Goal: Use online tool/utility: Utilize a website feature to perform a specific function

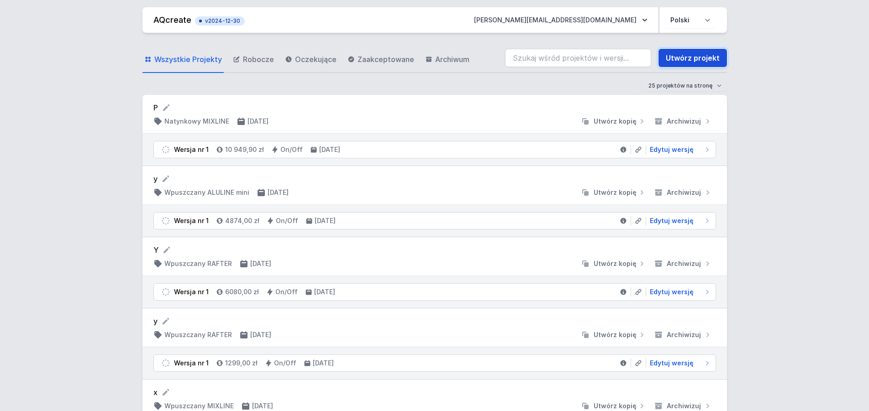
click at [685, 55] on link "Utwórz projekt" at bounding box center [692, 58] width 68 height 18
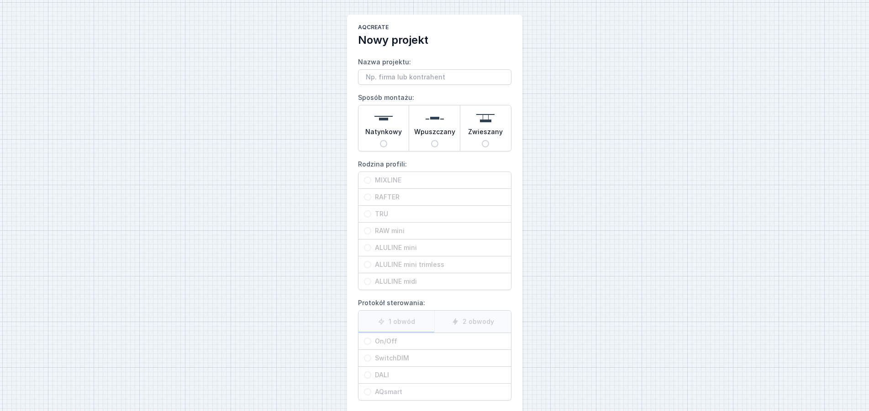
click at [437, 139] on span "Wpuszczany" at bounding box center [434, 133] width 41 height 13
click at [437, 140] on input "Wpuszczany" at bounding box center [434, 143] width 7 height 7
radio input "true"
click at [367, 181] on input "MIXLINE" at bounding box center [367, 180] width 7 height 7
radio input "true"
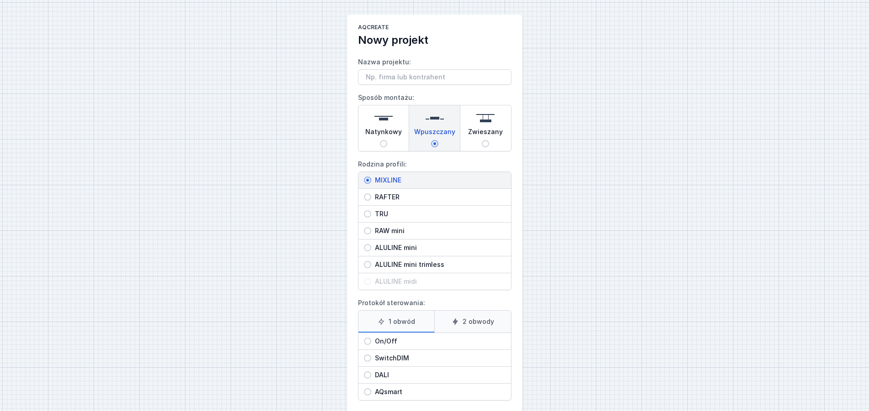
scroll to position [46, 0]
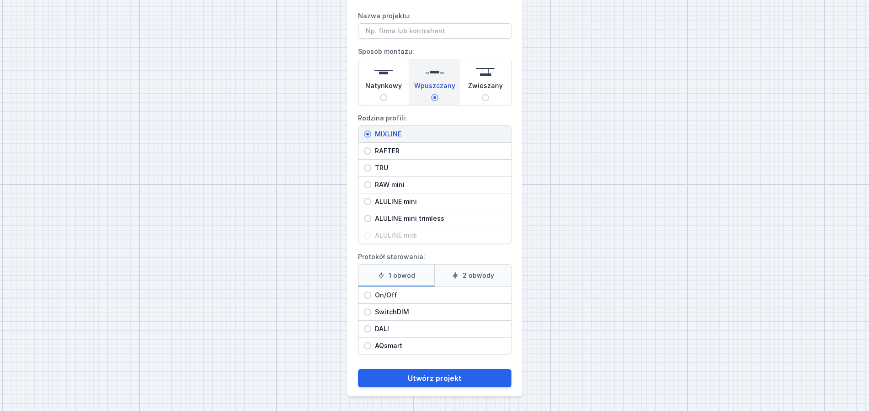
click at [369, 294] on input "On/Off" at bounding box center [367, 295] width 7 height 7
radio input "true"
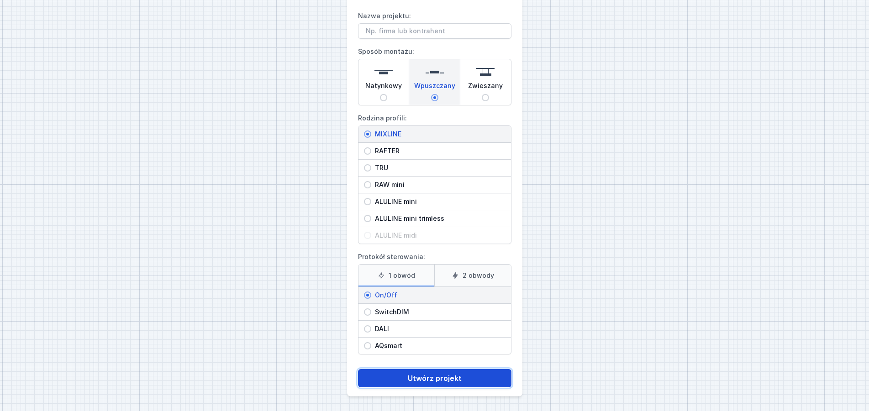
click at [426, 378] on button "Utwórz projekt" at bounding box center [434, 378] width 153 height 18
type input "Potok"
click at [432, 381] on button "Utwórz projekt" at bounding box center [434, 378] width 153 height 18
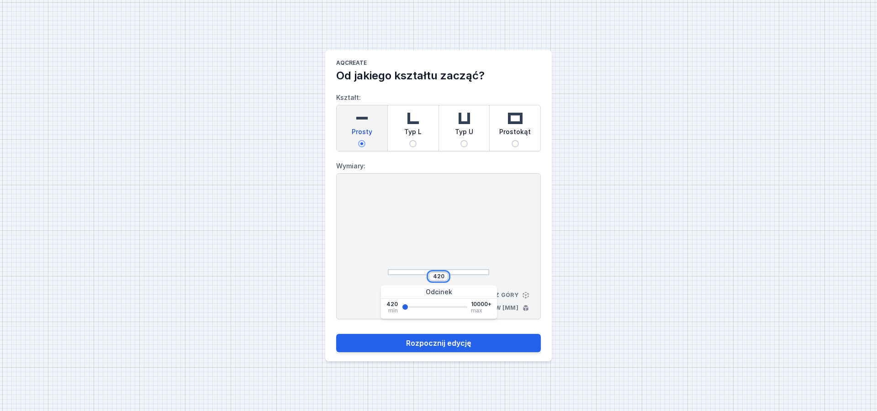
drag, startPoint x: 445, startPoint y: 278, endPoint x: 434, endPoint y: 279, distance: 11.5
click at [434, 279] on input "420" at bounding box center [438, 276] width 15 height 7
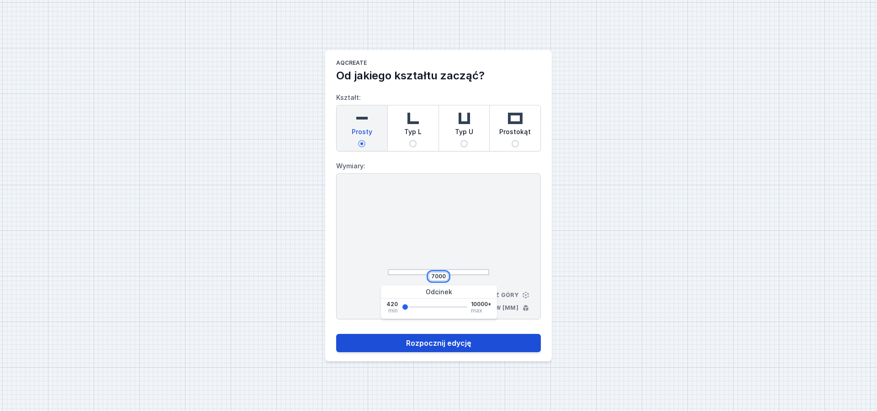
type input "7000"
click at [430, 342] on button "Rozpocznij edycję" at bounding box center [438, 343] width 205 height 18
select select "3000"
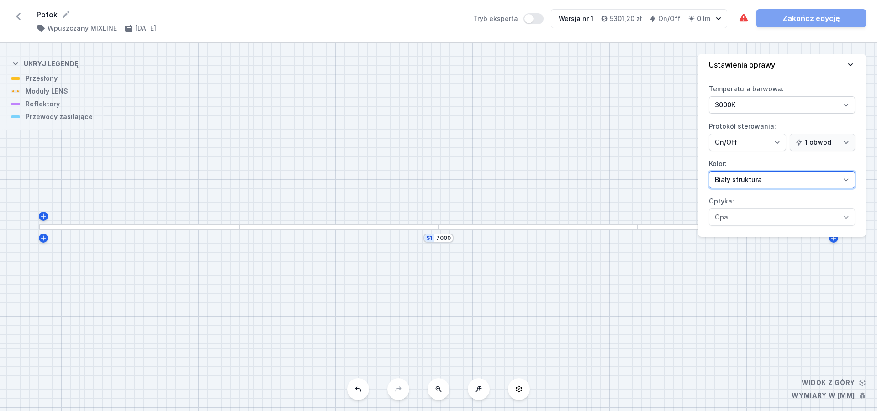
click at [709, 171] on select "Biały struktura Czarny struktura Złoty struktura Miedziany Szary Inny (z palety…" at bounding box center [782, 179] width 146 height 17
select select "2"
click option "Czarny struktura" at bounding box center [0, 0] width 0 height 0
click at [751, 322] on div "S1 7000" at bounding box center [438, 227] width 877 height 369
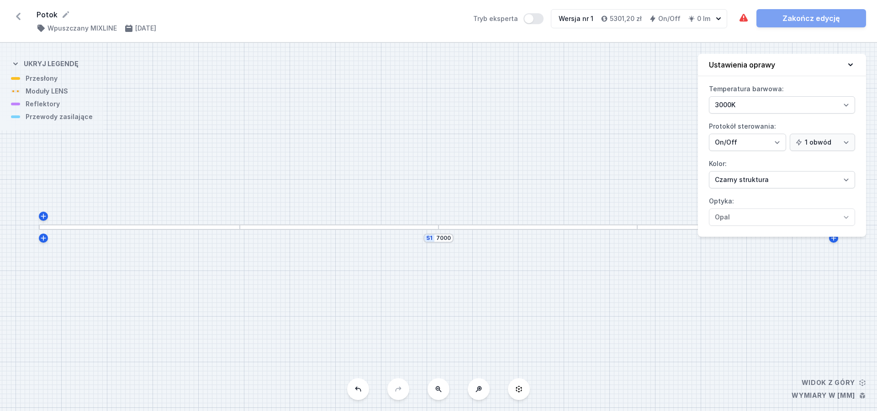
click at [751, 322] on div "S1 7000" at bounding box center [438, 227] width 877 height 369
click at [437, 232] on div "S1 7000" at bounding box center [438, 227] width 877 height 369
click at [215, 234] on div "S1 7000" at bounding box center [438, 227] width 877 height 369
click at [387, 305] on div "S1 7000" at bounding box center [438, 227] width 877 height 369
click at [243, 229] on div at bounding box center [240, 228] width 14 height 4
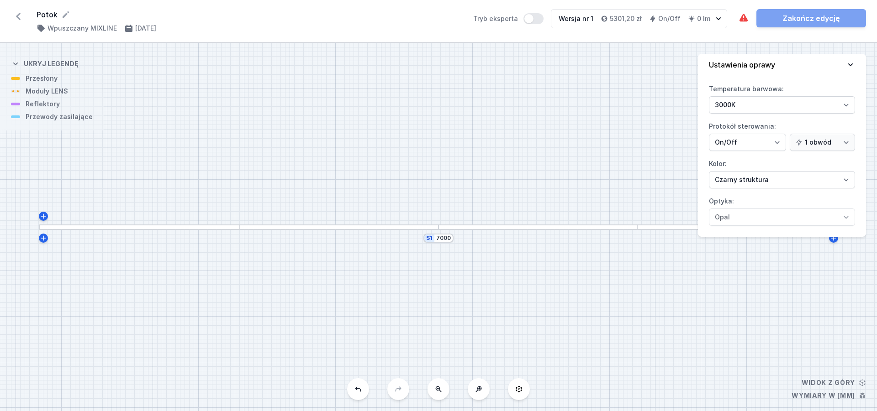
click at [243, 229] on div at bounding box center [240, 228] width 14 height 4
click at [616, 307] on div "S1 7000" at bounding box center [438, 227] width 877 height 369
drag, startPoint x: 686, startPoint y: 312, endPoint x: 711, endPoint y: 340, distance: 36.9
click at [711, 340] on div "S1 7000" at bounding box center [438, 227] width 877 height 369
click at [354, 253] on div at bounding box center [363, 256] width 199 height 6
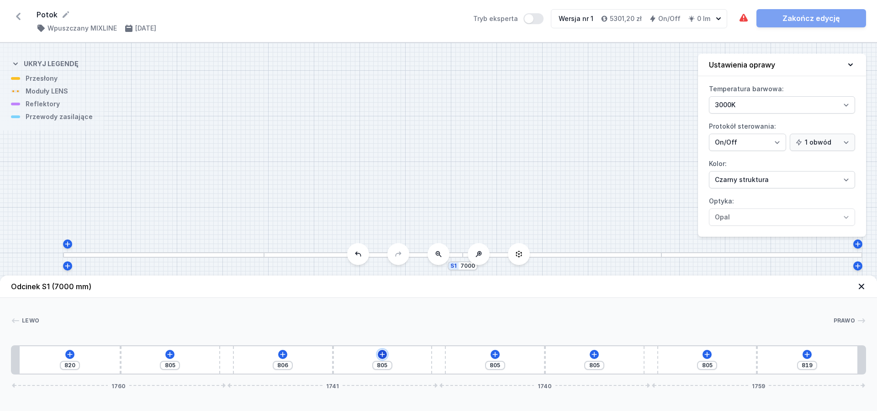
click at [383, 352] on icon at bounding box center [382, 354] width 7 height 7
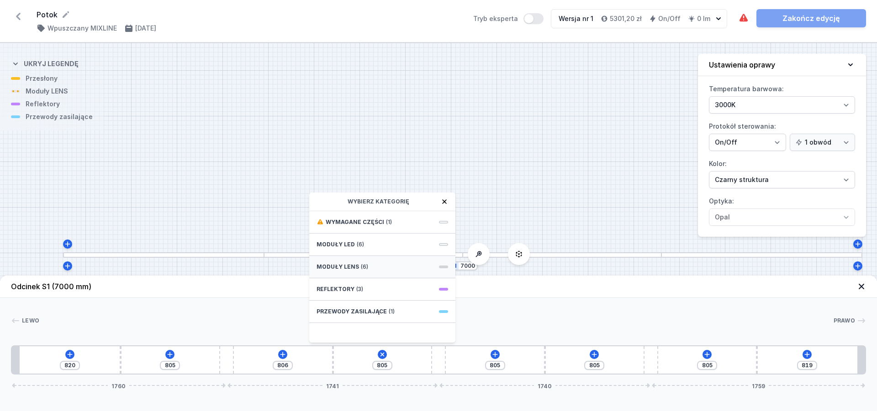
click at [445, 267] on span at bounding box center [443, 267] width 9 height 3
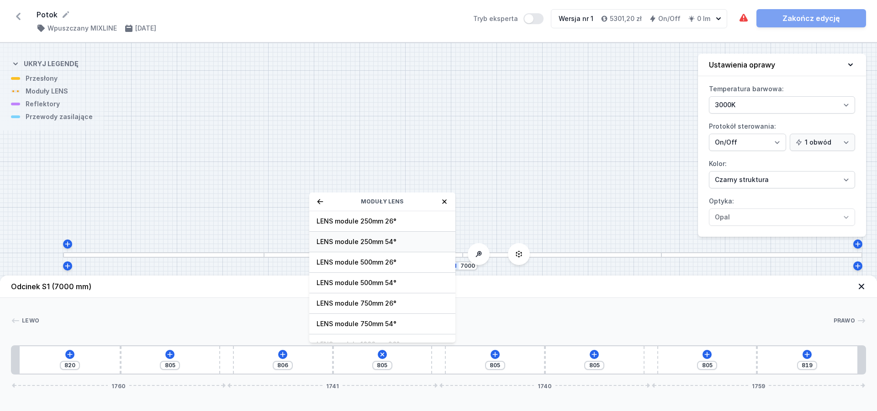
click at [397, 237] on div "LENS module 250mm 54°" at bounding box center [382, 242] width 146 height 21
type input "555"
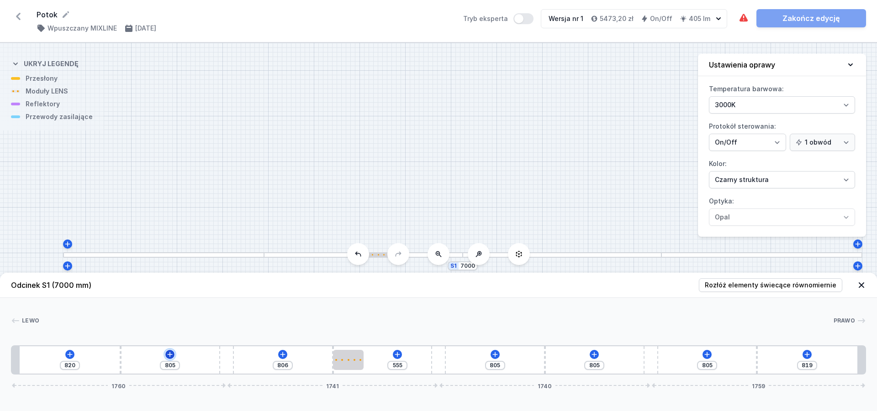
click at [168, 353] on icon at bounding box center [169, 354] width 7 height 7
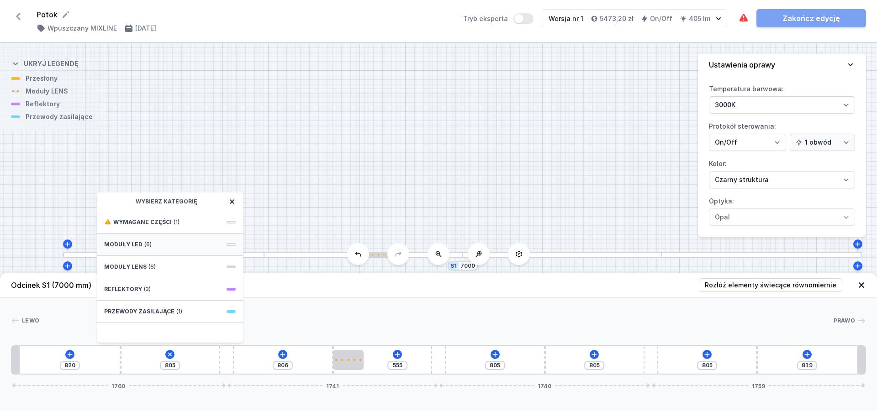
click at [196, 249] on div "Moduły LED (6)" at bounding box center [170, 245] width 146 height 22
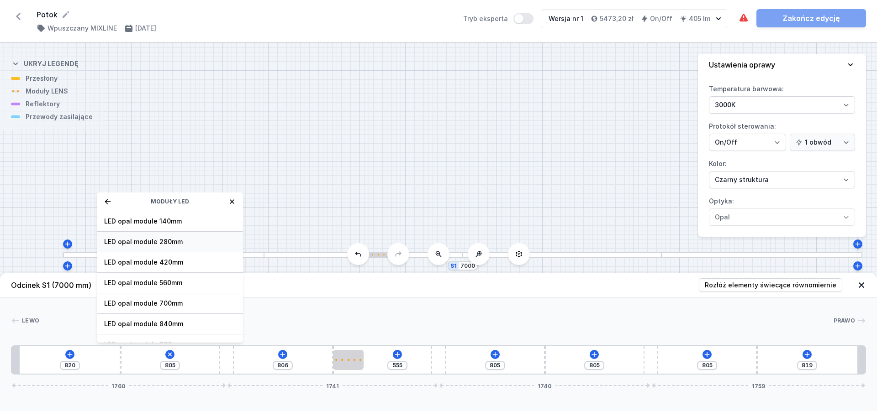
click at [199, 244] on span "LED opal module 280mm" at bounding box center [170, 241] width 132 height 9
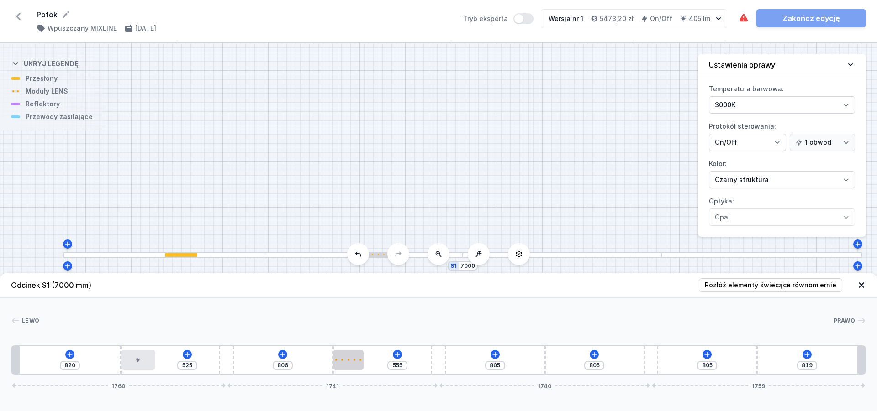
type input "525"
click at [496, 356] on icon at bounding box center [494, 354] width 7 height 7
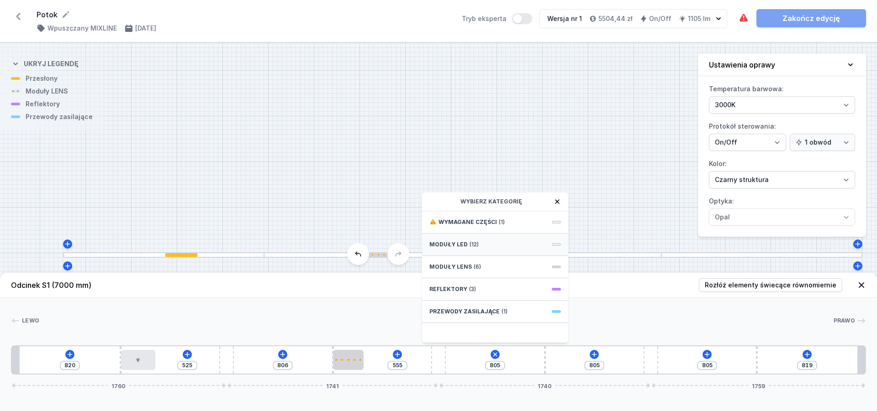
click at [499, 240] on div "Moduły LED (12)" at bounding box center [495, 245] width 146 height 22
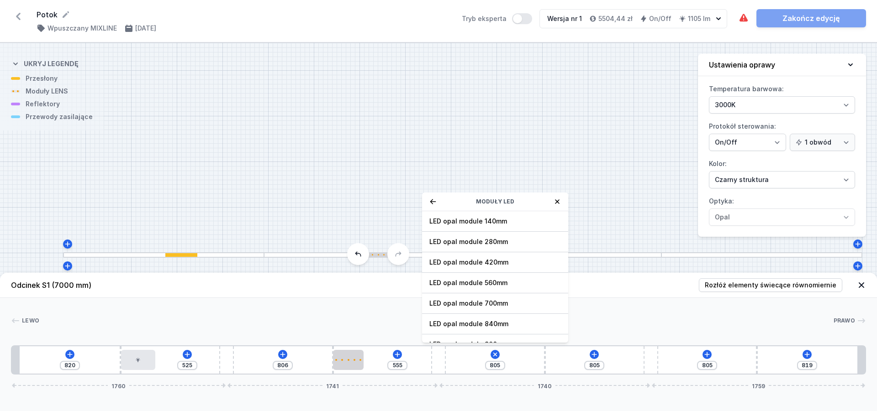
click at [499, 240] on span "LED opal module 280mm" at bounding box center [495, 241] width 132 height 9
type input "584"
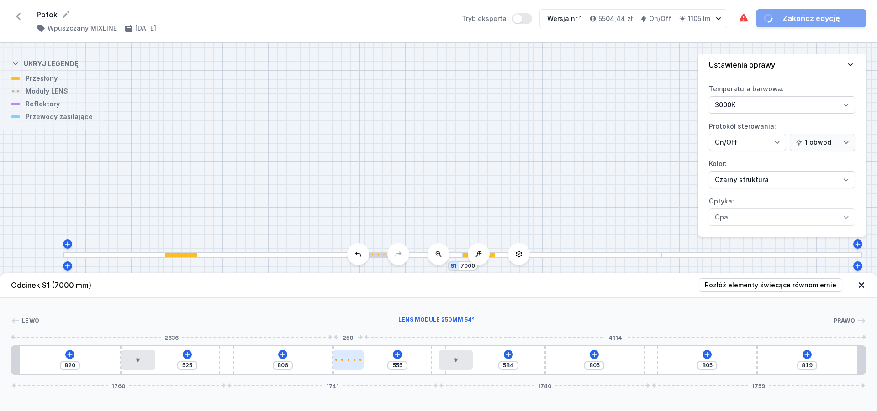
click at [341, 363] on div at bounding box center [348, 360] width 31 height 20
select select "1604"
click at [341, 363] on div at bounding box center [348, 360] width 31 height 20
click at [595, 357] on icon at bounding box center [593, 354] width 7 height 7
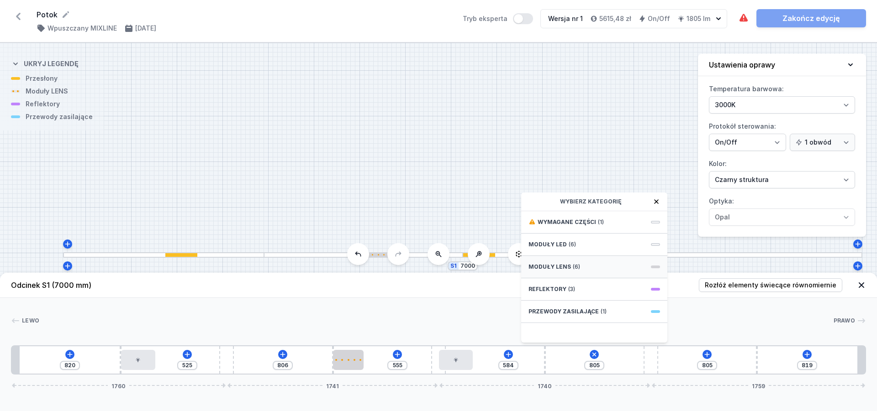
click at [648, 266] on div "Moduły LENS (6)" at bounding box center [594, 267] width 146 height 22
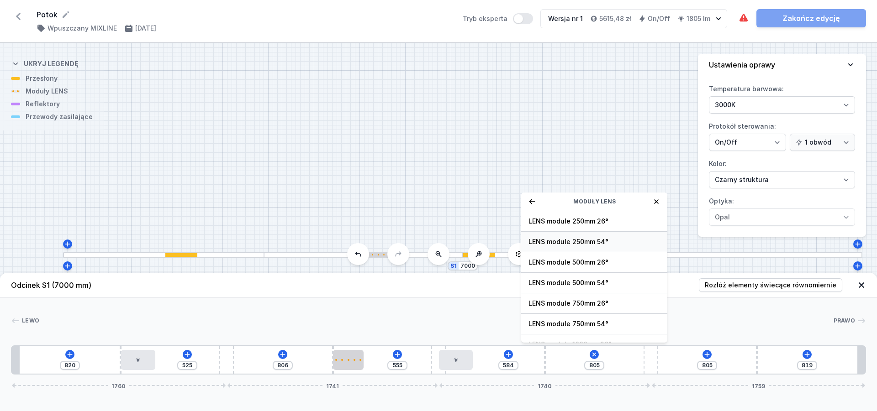
click at [624, 242] on span "LENS module 250mm 54°" at bounding box center [594, 241] width 132 height 9
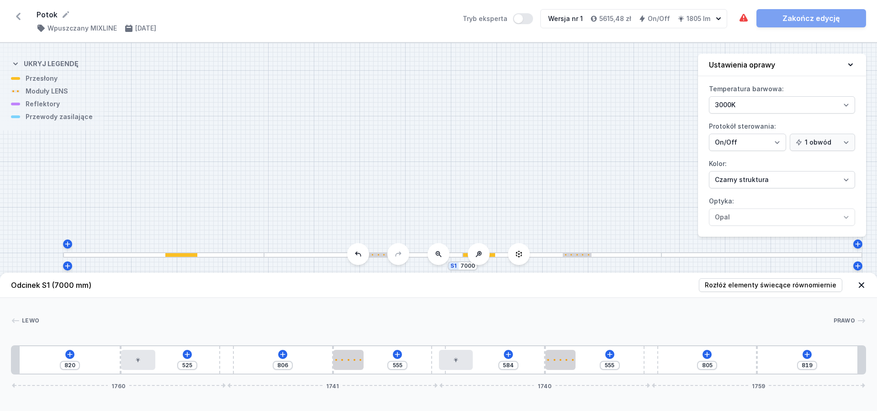
type input "555"
click at [708, 352] on icon at bounding box center [706, 354] width 7 height 7
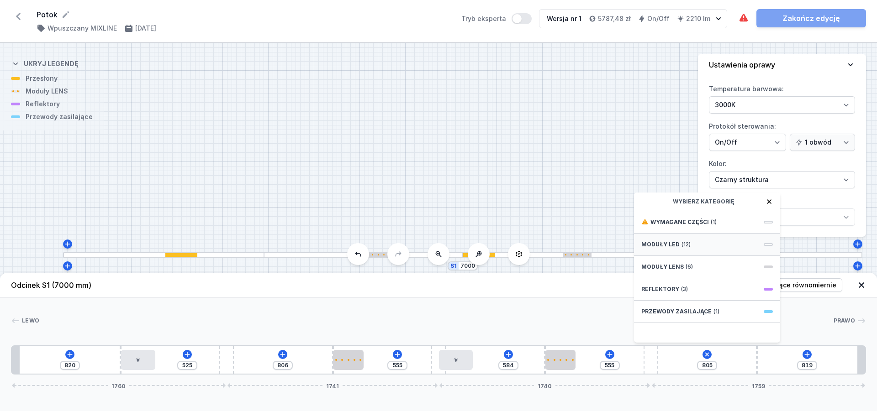
click at [689, 241] on div "Moduły LED (12)" at bounding box center [707, 245] width 146 height 22
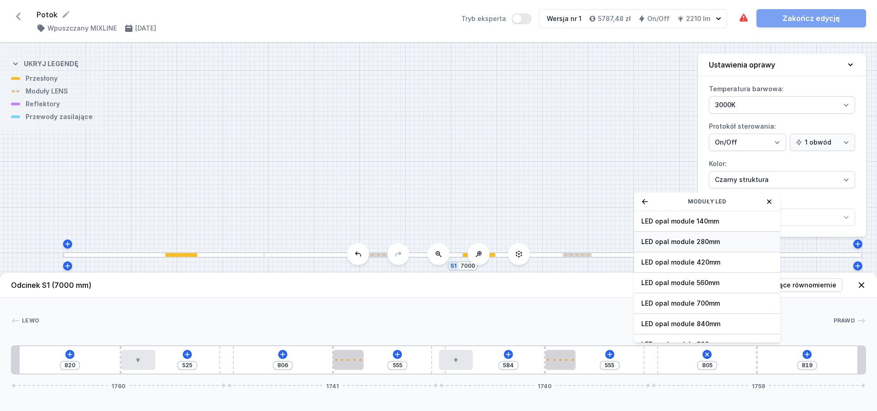
click at [674, 241] on span "LED opal module 280mm" at bounding box center [707, 241] width 132 height 9
type input "584"
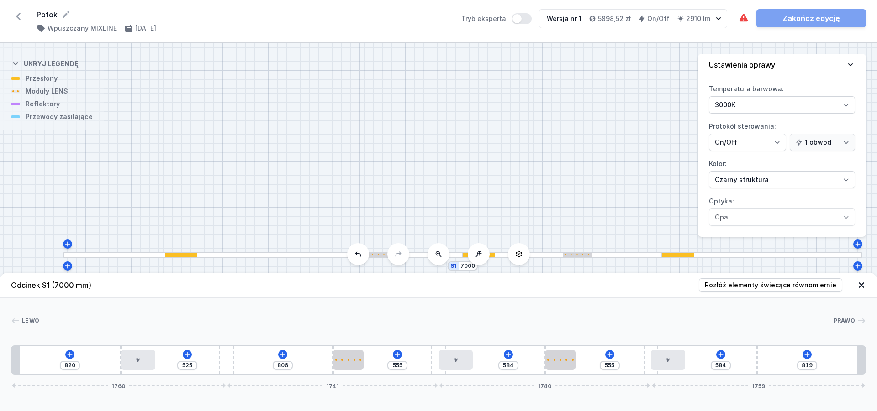
click at [490, 186] on div "S1 7000" at bounding box center [438, 227] width 877 height 369
click at [789, 255] on div at bounding box center [761, 256] width 201 height 6
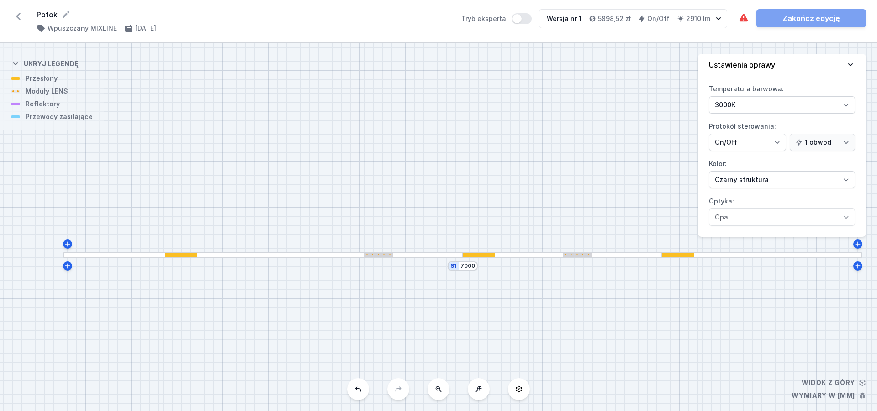
click at [789, 255] on div at bounding box center [761, 256] width 201 height 6
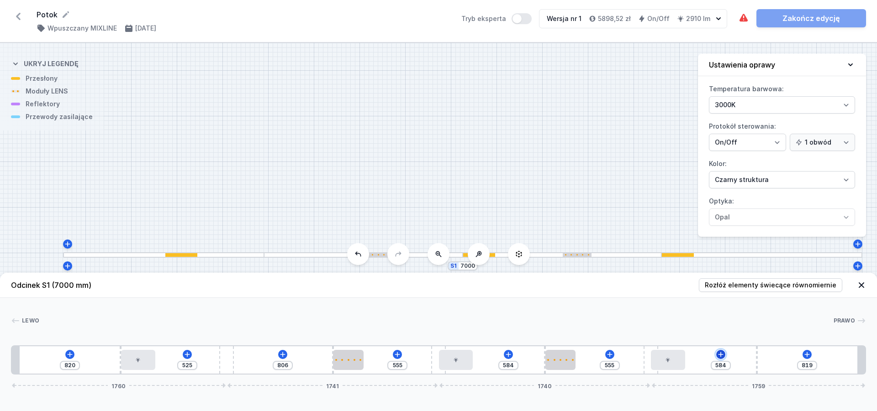
click at [720, 356] on icon at bounding box center [720, 354] width 7 height 7
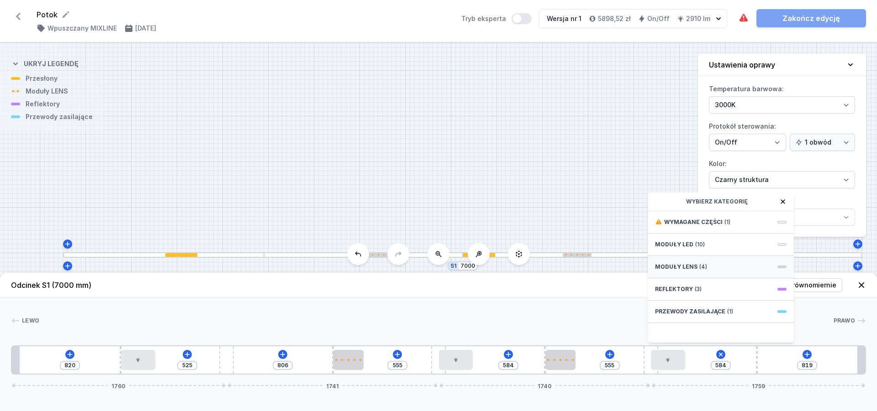
click at [744, 268] on div "Moduły LENS (4)" at bounding box center [721, 267] width 146 height 22
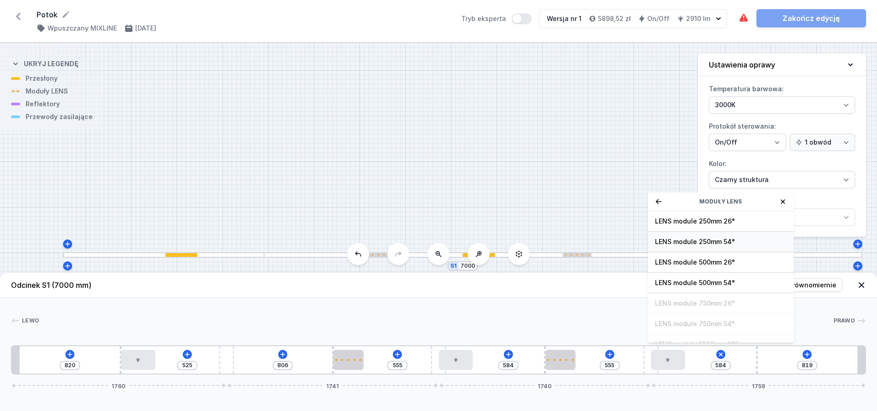
click at [733, 243] on span "LENS module 250mm 54°" at bounding box center [721, 241] width 132 height 9
type input "324"
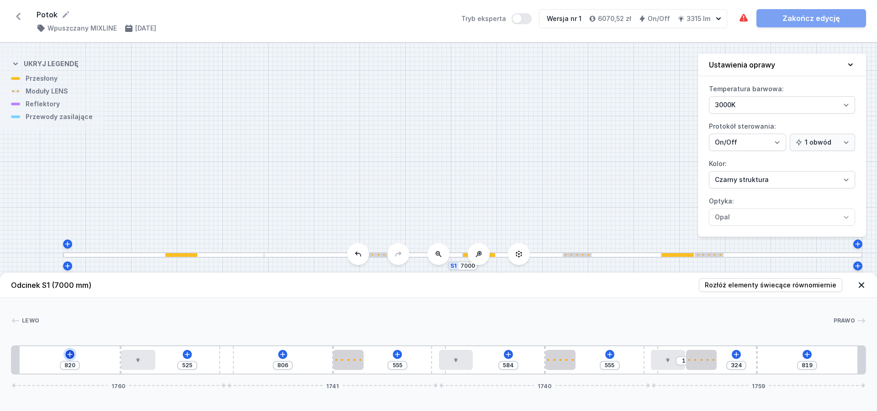
click at [68, 355] on icon at bounding box center [69, 354] width 5 height 5
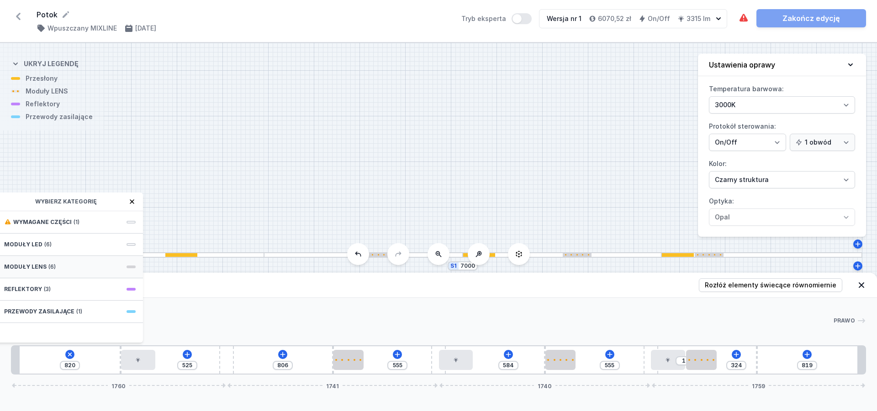
click at [111, 263] on div "Moduły LENS (6)" at bounding box center [70, 267] width 146 height 22
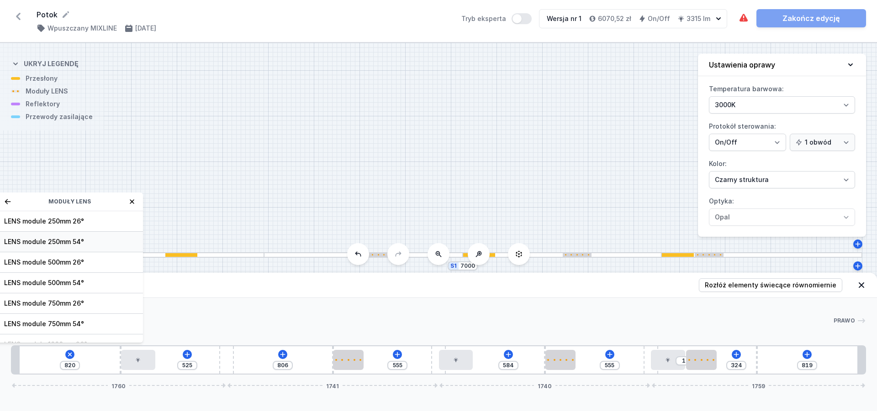
click at [104, 242] on span "LENS module 250mm 54°" at bounding box center [70, 241] width 132 height 9
type input "570"
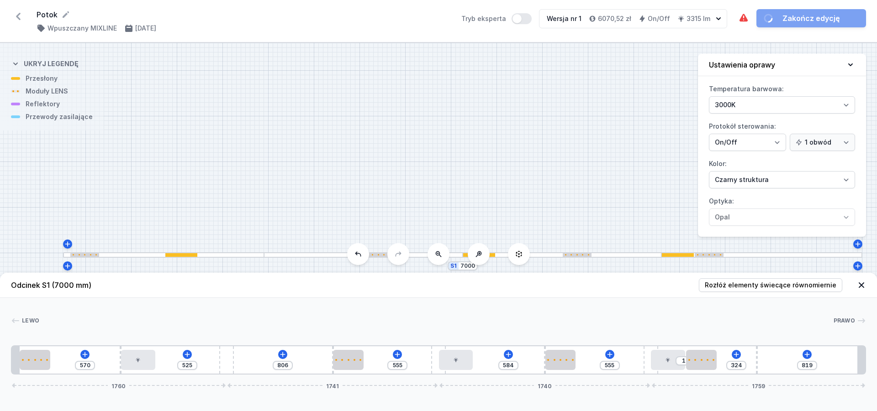
click at [335, 182] on div "S1 7000" at bounding box center [438, 227] width 877 height 369
click at [752, 284] on span "Rozłóż elementy świecące równomiernie" at bounding box center [771, 285] width 132 height 9
type input "580"
type input "645"
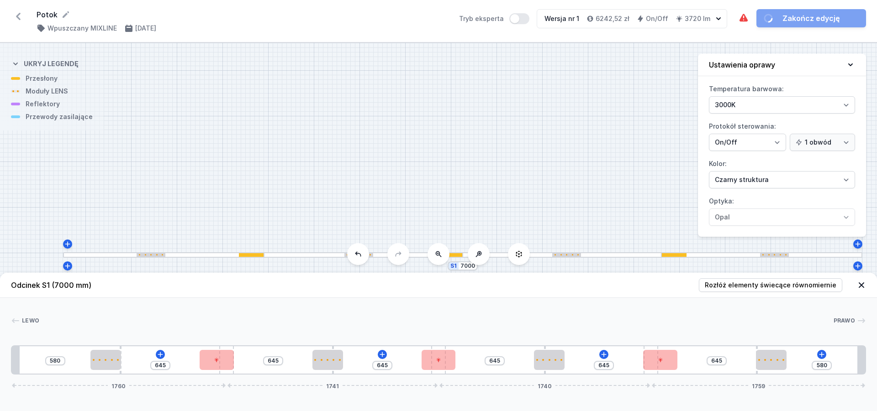
click at [647, 326] on div "[PERSON_NAME]" at bounding box center [438, 322] width 855 height 13
type input "482"
type input "43"
type input "441"
type input "84"
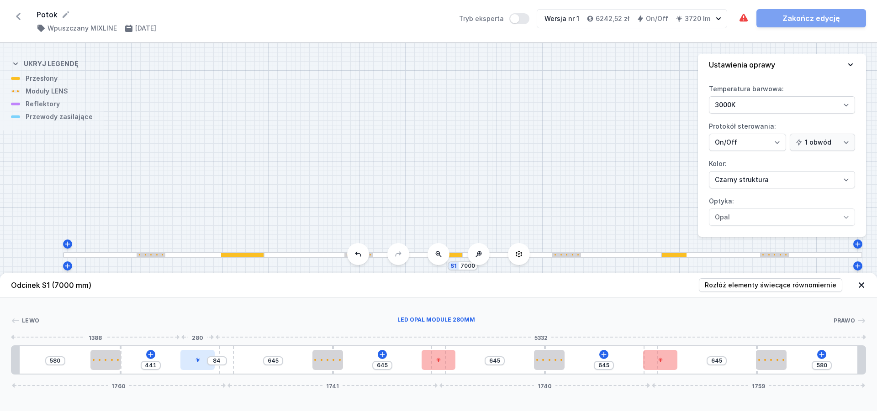
type input "400"
type input "125"
type input "389"
type input "136"
type input "385"
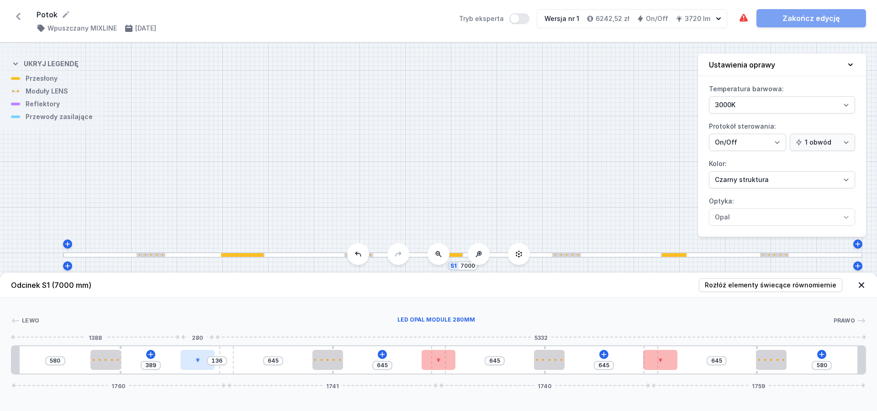
type input "140"
type input "367"
type input "158"
type input "337"
type input "188"
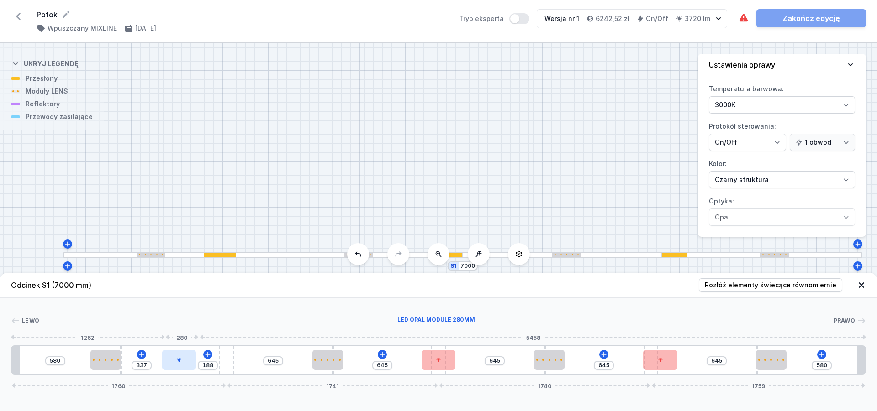
type input "329"
type input "196"
type input "326"
type input "199"
type input "300"
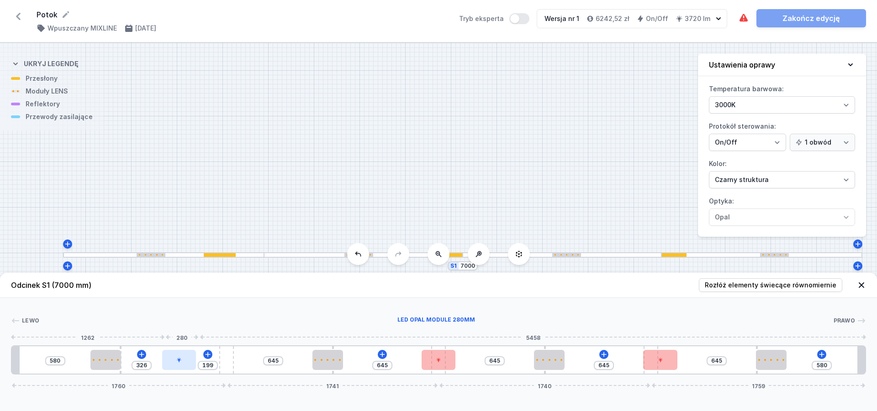
type input "225"
type input "263"
type input "262"
type input "259"
type input "266"
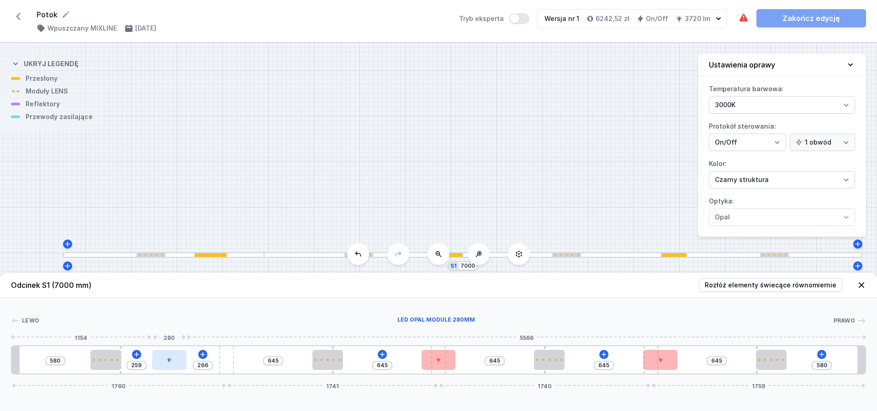
type input "255"
type input "270"
type input "263"
type input "262"
type input "266"
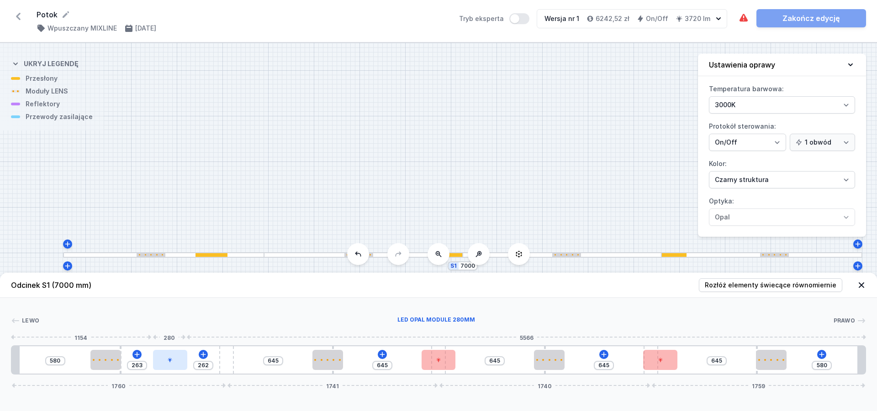
type input "259"
type input "274"
type input "251"
type input "285"
type input "240"
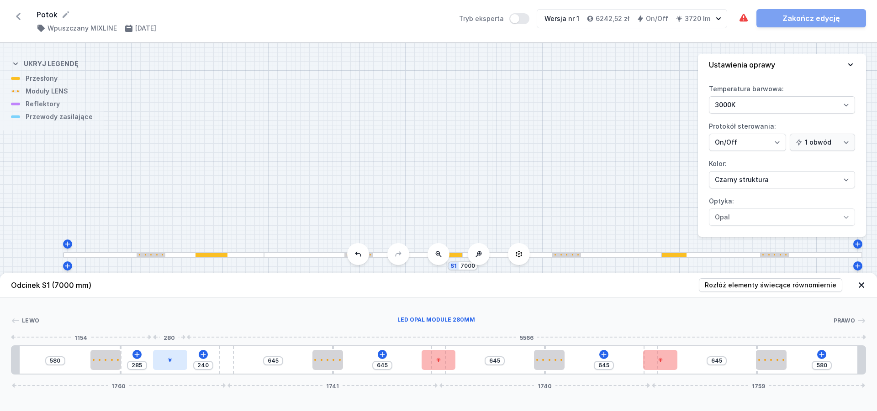
type input "289"
type input "236"
type input "300"
type input "225"
type input "337"
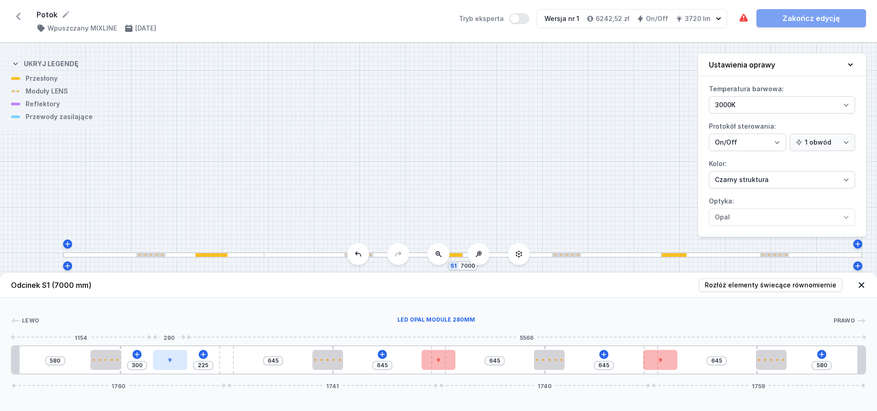
type input "188"
type input "355"
type input "170"
type input "400"
type input "125"
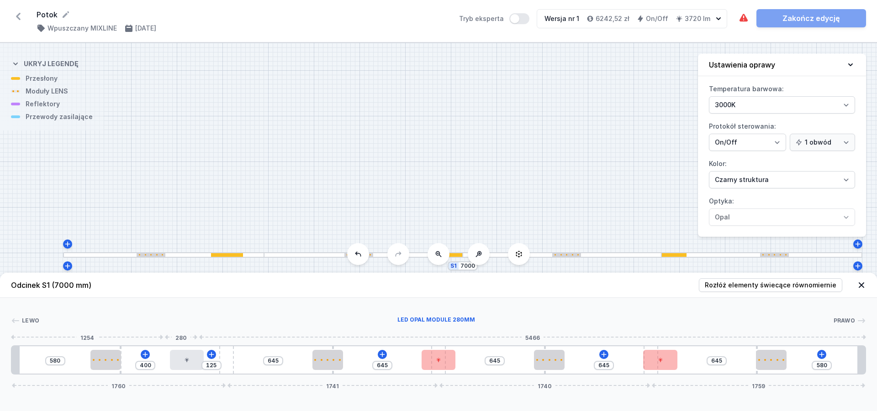
type input "434"
type input "91"
type input "437"
type input "88"
type input "441"
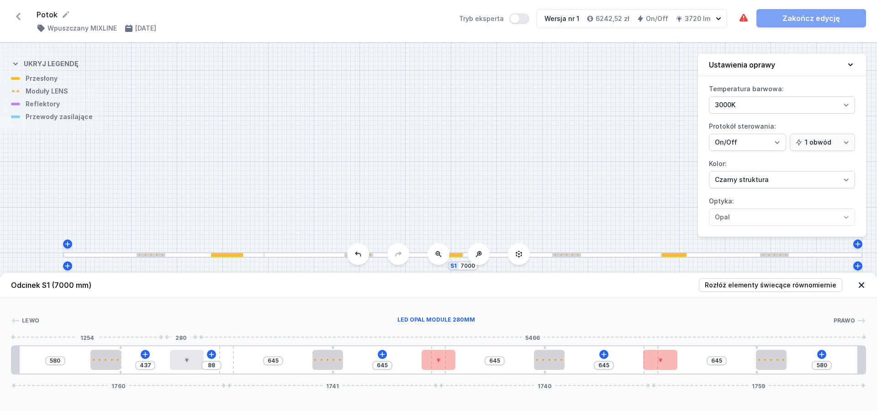
type input "84"
type input "584"
drag, startPoint x: 227, startPoint y: 352, endPoint x: 224, endPoint y: 364, distance: 12.9
click at [224, 364] on div at bounding box center [209, 360] width 34 height 20
type input "567"
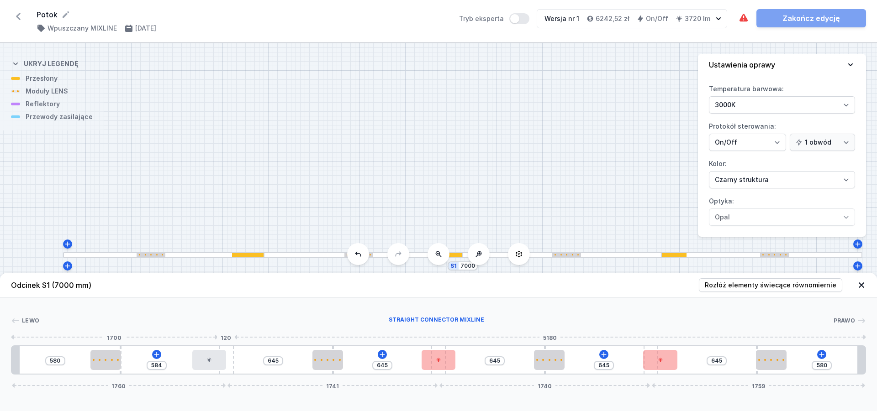
type input "724"
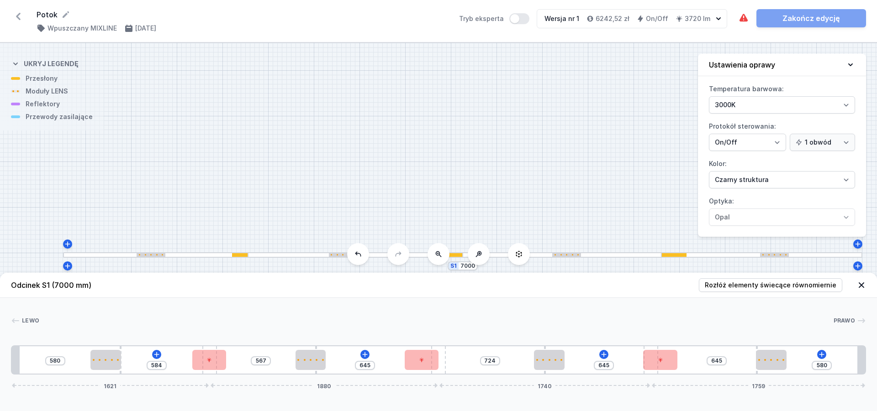
click at [238, 354] on div "580 584 567 645 724 645 645 580 1621 1880 1740 1759" at bounding box center [438, 360] width 855 height 29
drag, startPoint x: 211, startPoint y: 348, endPoint x: 182, endPoint y: 349, distance: 29.2
click at [173, 348] on div "580 584 567 645 724 645 645 580 1621 1880 1740 1759" at bounding box center [438, 360] width 855 height 29
type input "424"
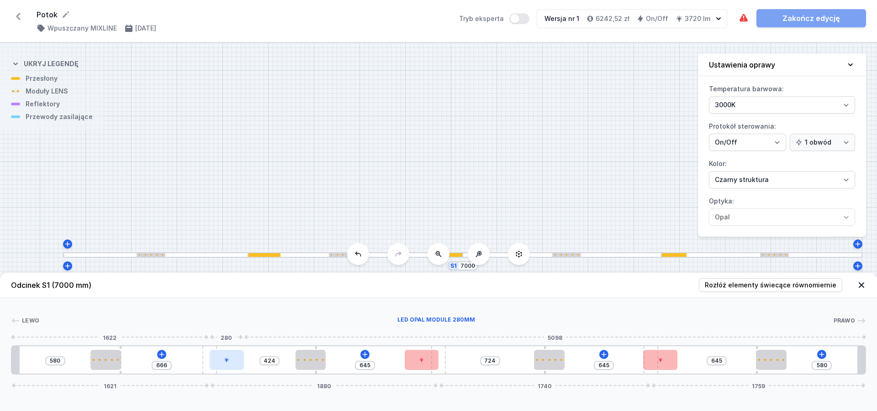
drag, startPoint x: 219, startPoint y: 361, endPoint x: 232, endPoint y: 366, distance: 14.0
click at [232, 366] on div at bounding box center [227, 360] width 34 height 20
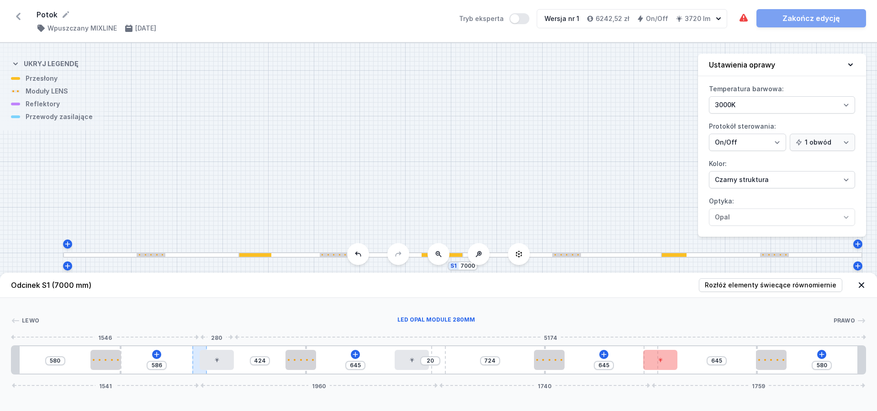
type input "549"
type input "57"
type input "490"
type input "116"
type input "475"
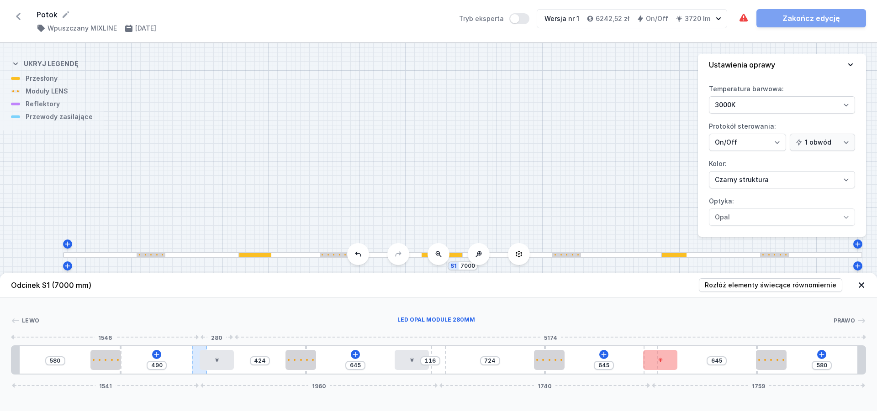
type input "131"
type input "452"
type input "154"
type input "434"
type input "172"
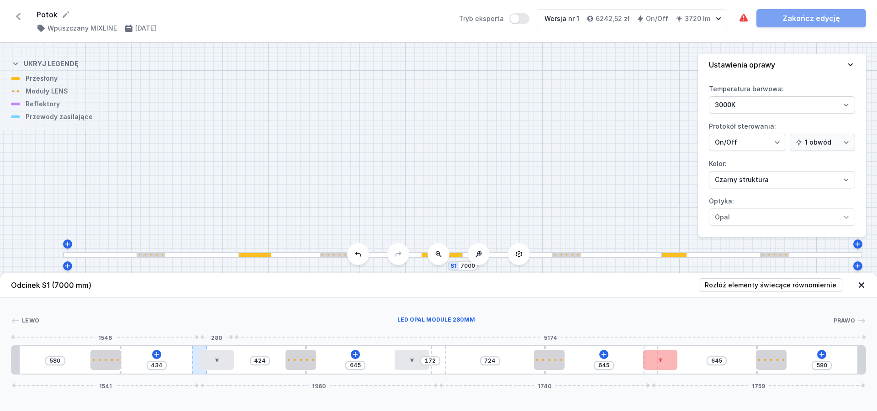
type input "430"
type input "176"
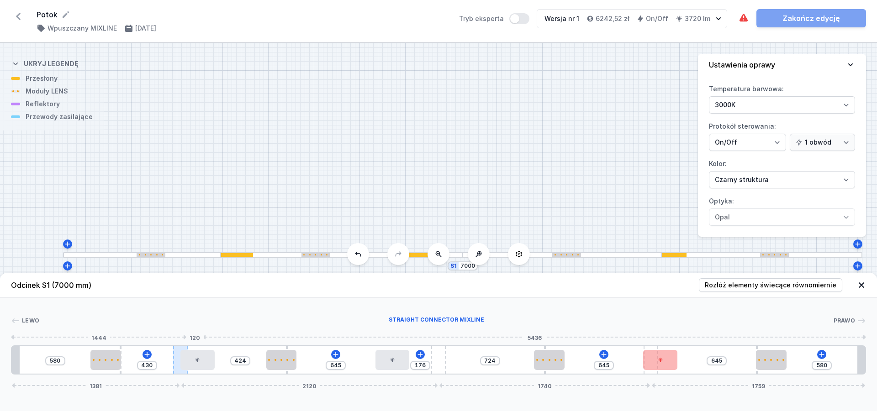
type input "426"
type input "180"
type input "404"
type input "202"
type input "374"
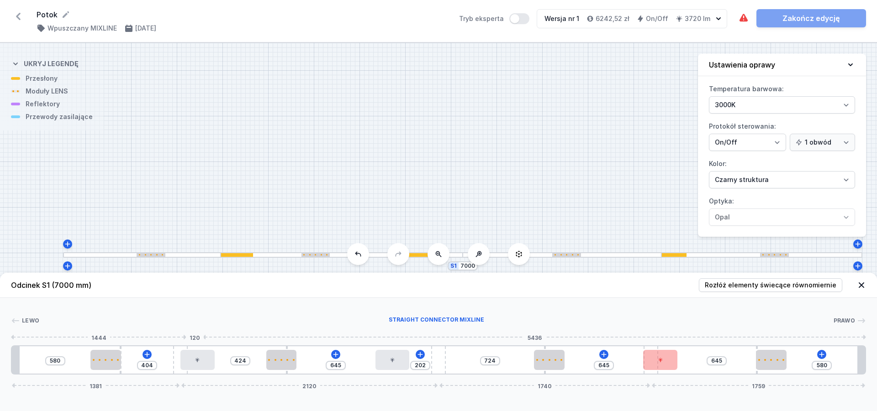
type input "232"
type input "371"
type input "235"
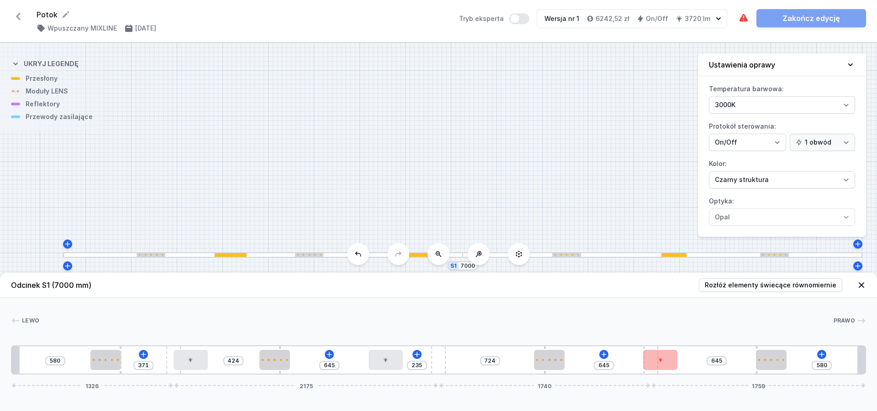
drag, startPoint x: 205, startPoint y: 350, endPoint x: 144, endPoint y: 347, distance: 61.3
click at [144, 347] on div "580 371 424 645 235 724 645 645 580 1326 2175 1740 1759" at bounding box center [438, 360] width 855 height 29
click at [821, 288] on span "Rozłóż elementy świecące równomiernie" at bounding box center [771, 285] width 132 height 9
type input "263"
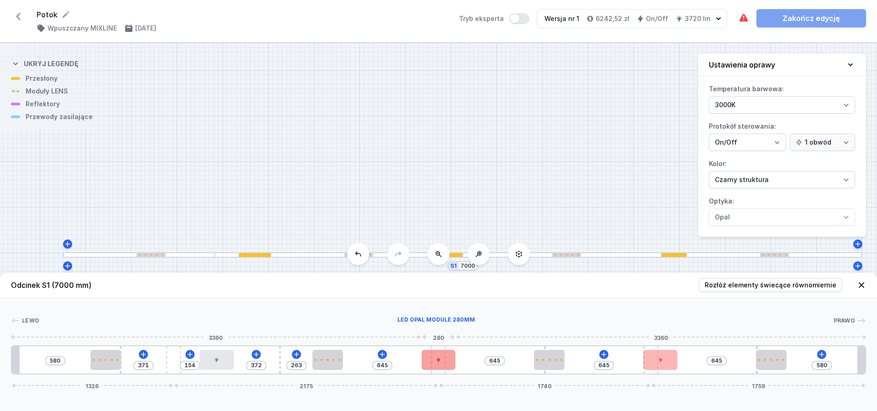
type input "724"
type input "505"
drag, startPoint x: 441, startPoint y: 355, endPoint x: 428, endPoint y: 358, distance: 12.7
click at [428, 358] on div at bounding box center [421, 360] width 34 height 20
drag, startPoint x: 445, startPoint y: 355, endPoint x: 459, endPoint y: 356, distance: 14.2
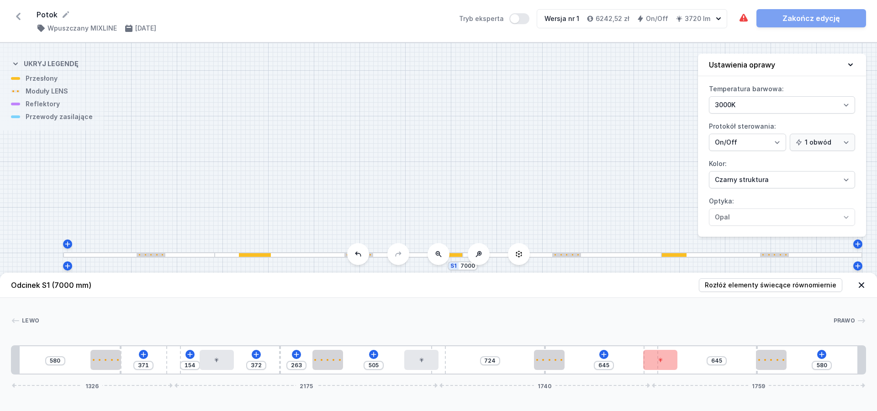
click at [461, 355] on div "580 371 154 372 263 505 724 645 645 580 1326 2175 1740 1759" at bounding box center [438, 360] width 855 height 29
drag, startPoint x: 442, startPoint y: 353, endPoint x: 452, endPoint y: 354, distance: 10.5
click at [456, 355] on div "580 371 154 372 263 505 724 645 645 580 1326 2175 1740 1759" at bounding box center [438, 360] width 855 height 29
type input "645"
drag, startPoint x: 443, startPoint y: 351, endPoint x: 474, endPoint y: 354, distance: 31.2
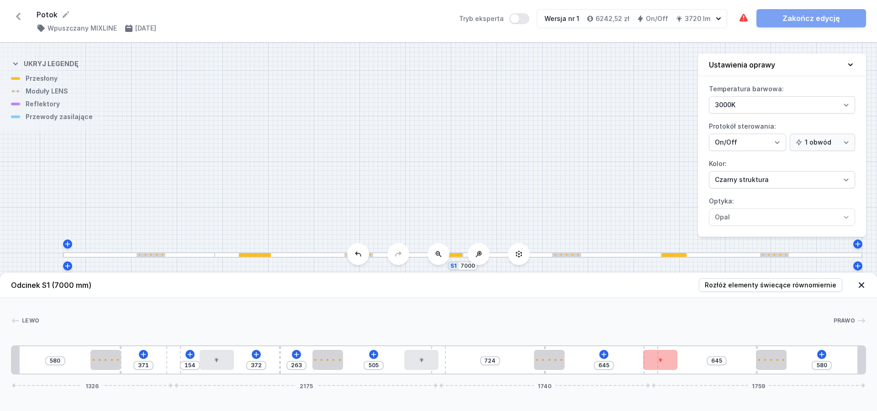
click at [474, 354] on div "580 371 154 372 263 505 724 645 645 580 1326 2175 1740 1759" at bounding box center [438, 360] width 855 height 29
click at [794, 290] on button "Rozłóż elementy świecące równomiernie" at bounding box center [770, 286] width 143 height 14
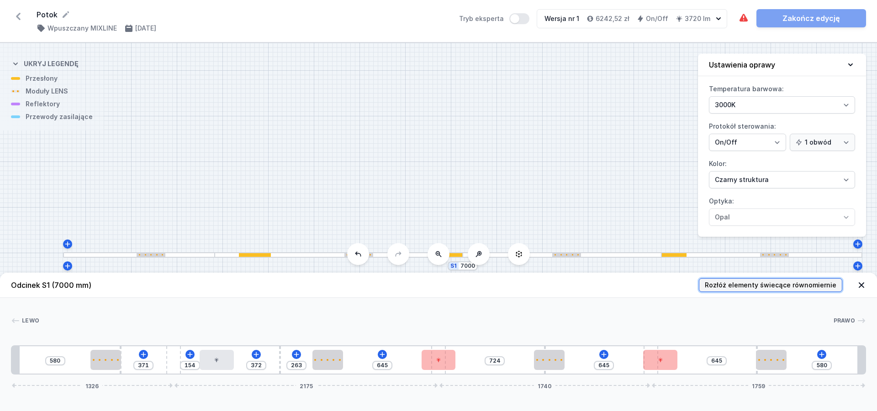
type input "645"
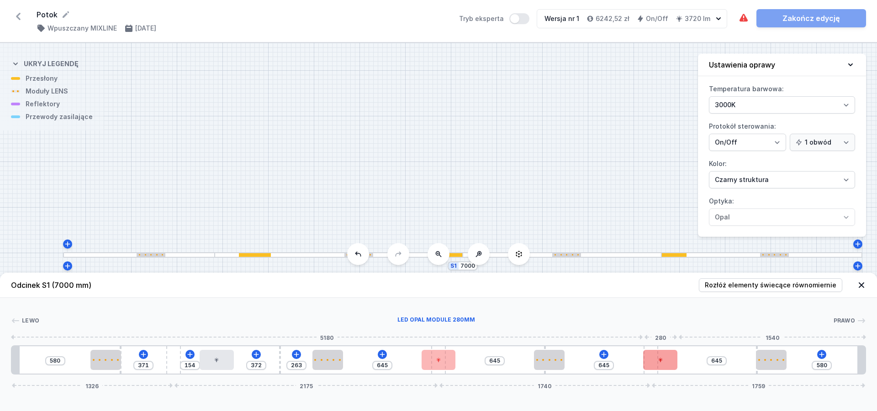
click at [663, 353] on div at bounding box center [660, 360] width 34 height 20
type input "583"
click at [665, 360] on div at bounding box center [660, 360] width 34 height 20
type input "699"
type input "527"
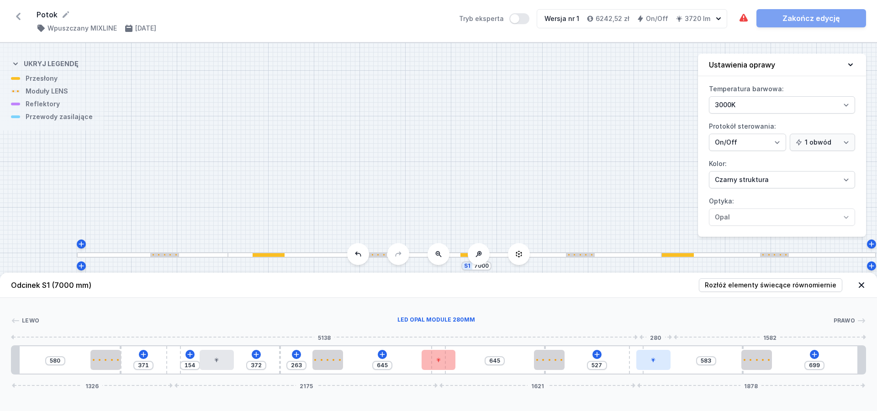
type input "710"
type input "516"
type input "718"
type input "508"
type input "733"
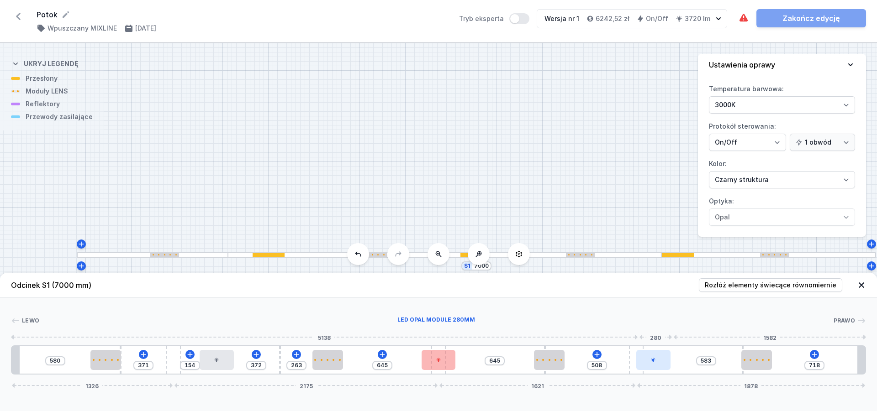
type input "493"
type input "751"
type input "475"
type input "770"
type input "456"
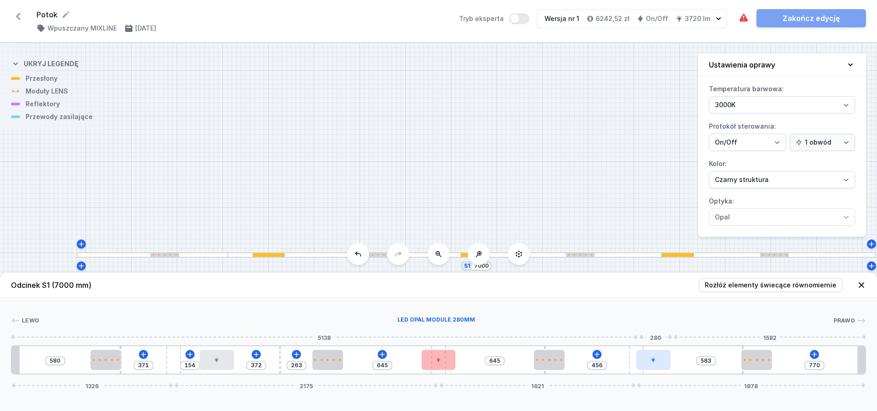
type input "792"
type input "434"
type input "796"
type input "430"
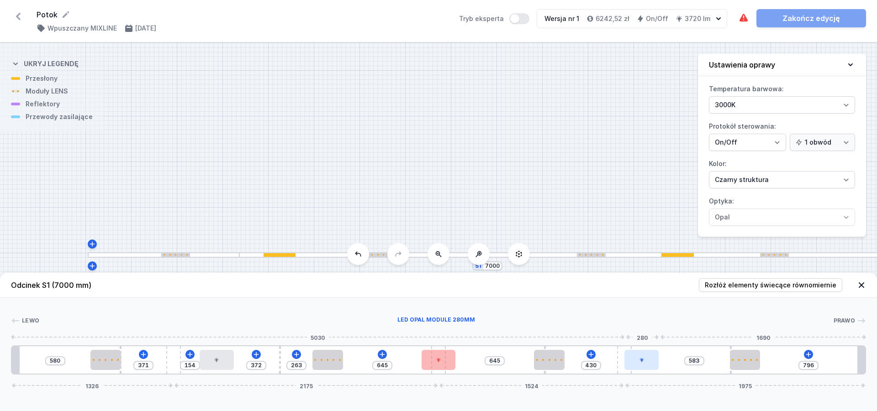
type input "800"
type input "426"
type input "807"
type input "419"
type input "826"
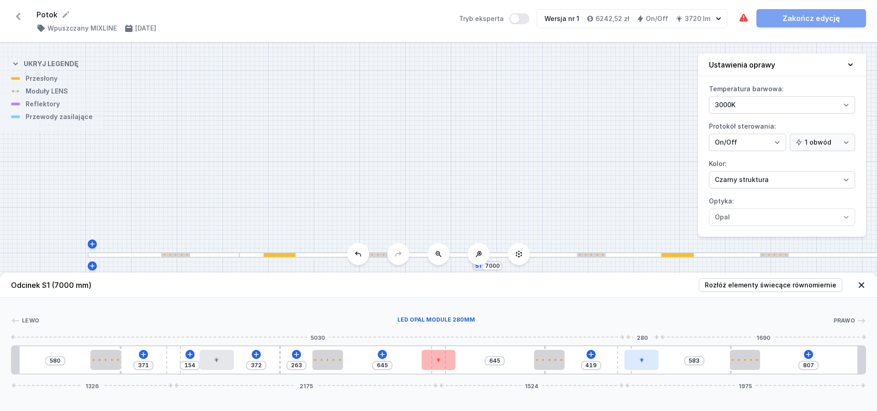
type input "400"
type input "833"
type input "393"
type input "840"
type input "386"
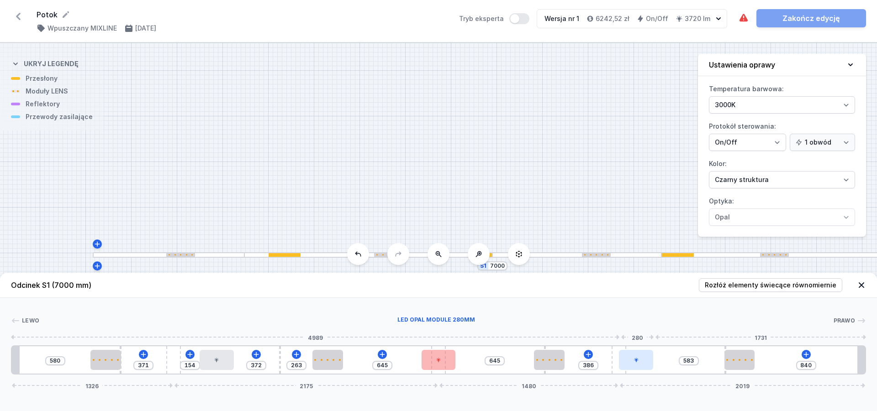
type input "844"
type input "382"
drag, startPoint x: 647, startPoint y: 355, endPoint x: 627, endPoint y: 353, distance: 20.2
click at [627, 353] on div "580 371 154 372 263 645 645 382 583 844 1326 2175 1476 2023" at bounding box center [438, 360] width 855 height 29
type input "724"
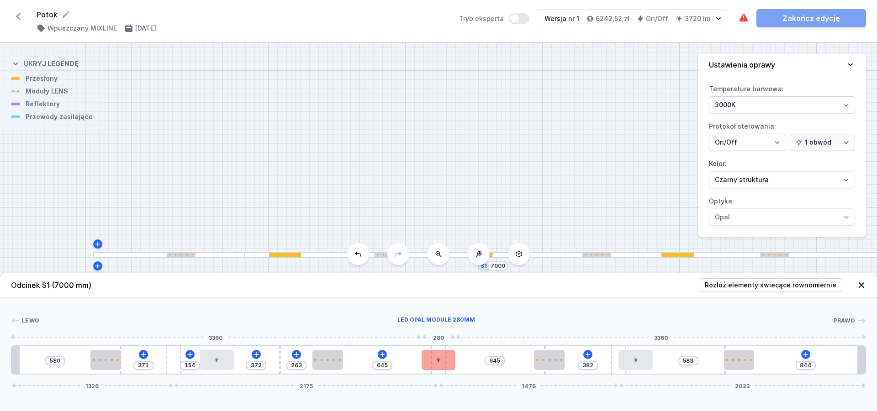
type input "505"
type input "503"
drag, startPoint x: 440, startPoint y: 353, endPoint x: 455, endPoint y: 355, distance: 15.6
click at [463, 355] on div at bounding box center [456, 360] width 34 height 20
type input "473"
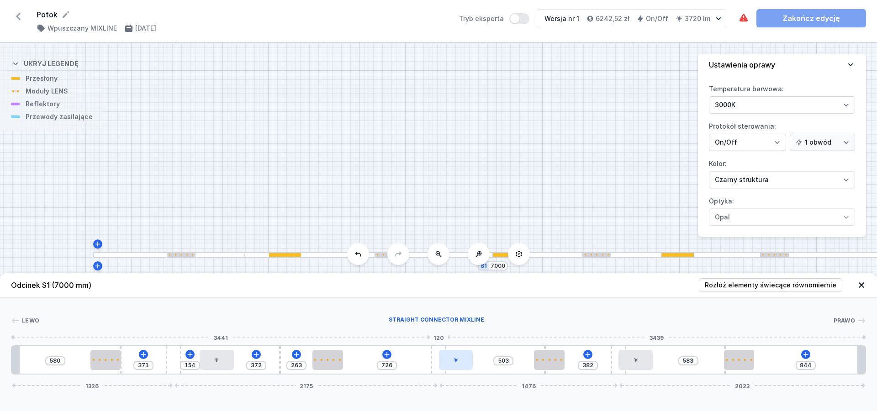
type input "635"
type input "484"
type input "624"
type input "491"
type input "617"
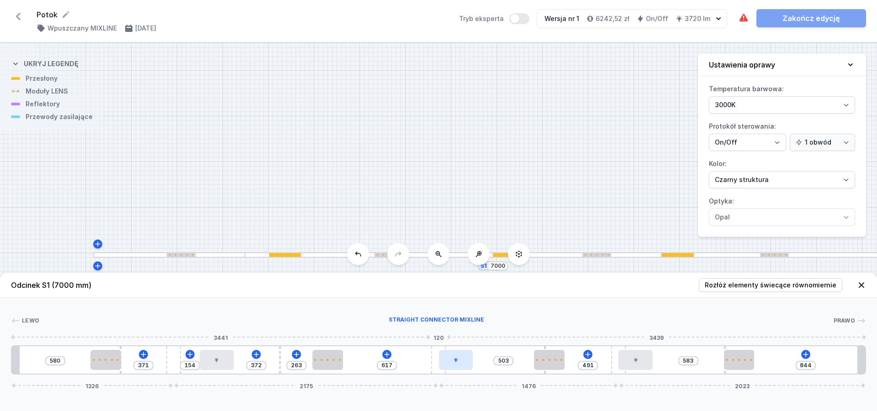
type input "558"
type input "550"
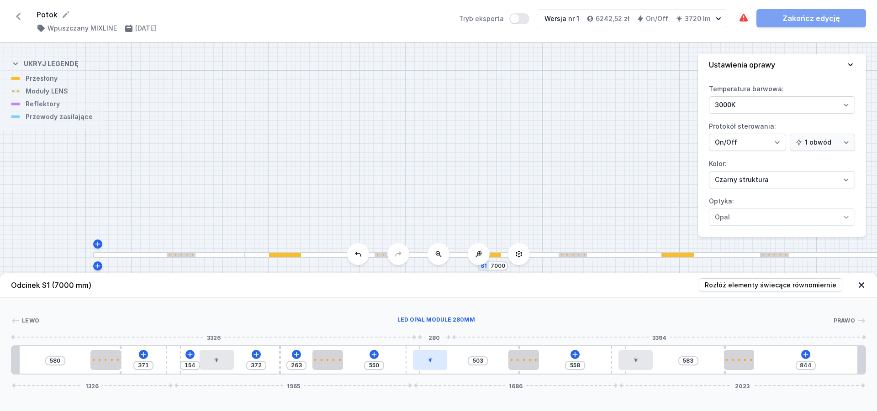
type input "592"
type input "516"
type input "595"
type input "513"
type input "599"
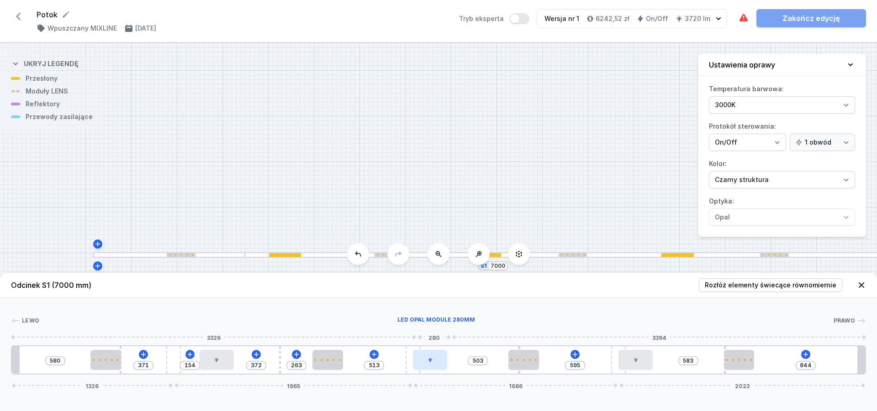
type input "509"
type input "603"
type input "505"
type input "607"
type input "501"
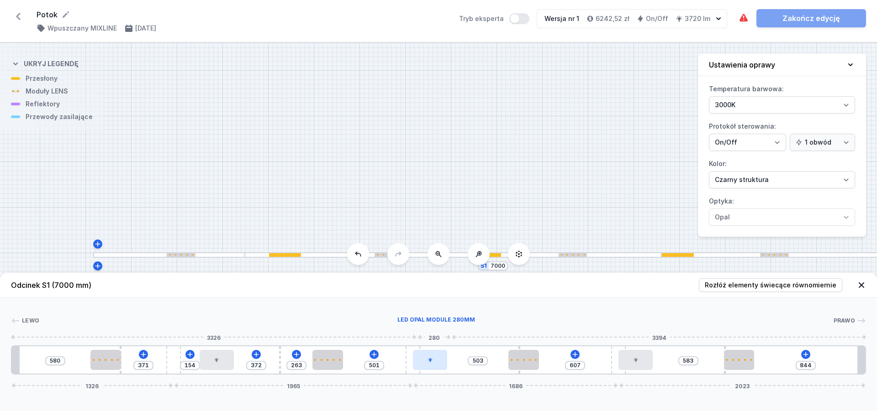
type input "640"
type input "468"
type input "651"
type input "457"
type input "655"
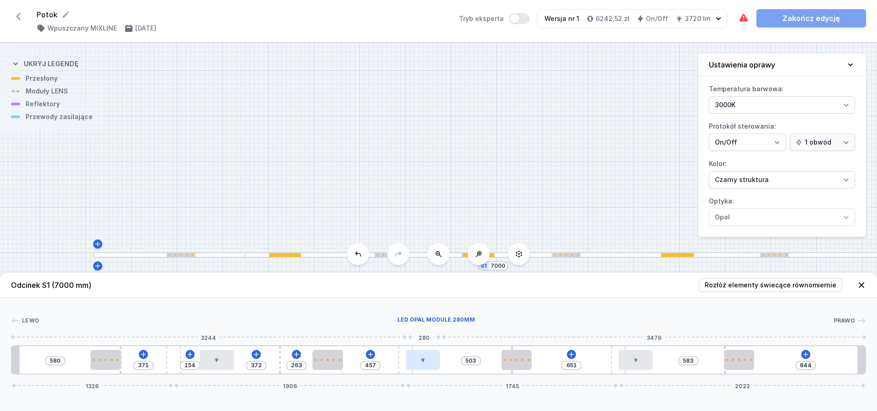
type input "453"
type input "666"
type input "442"
drag, startPoint x: 437, startPoint y: 352, endPoint x: 436, endPoint y: 364, distance: 12.4
click at [413, 354] on div "580 371 154 372 263 442 503 666 583 844 1326 1891 1760 2023" at bounding box center [438, 360] width 855 height 29
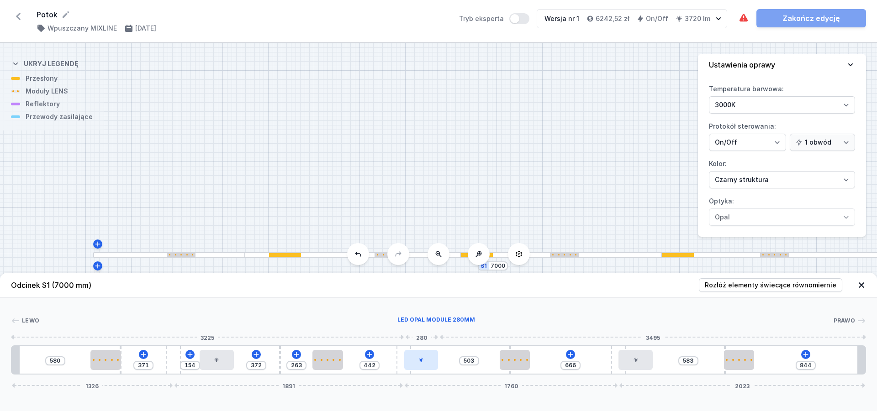
type input "662"
type input "446"
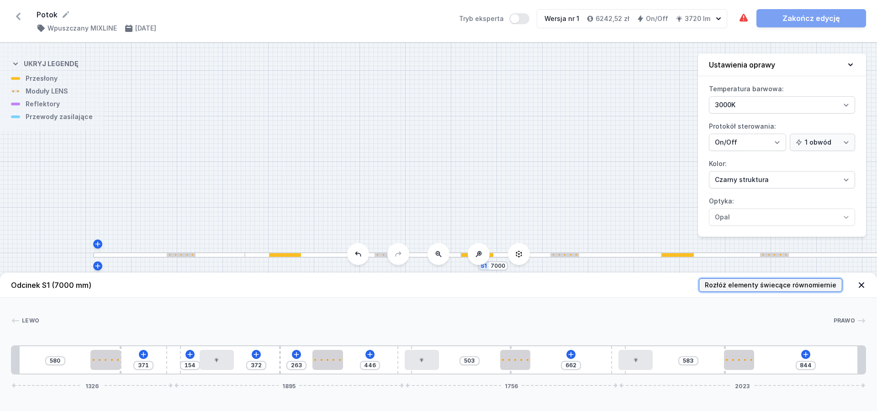
click at [803, 288] on span "Rozłóż elementy świecące równomiernie" at bounding box center [771, 285] width 132 height 9
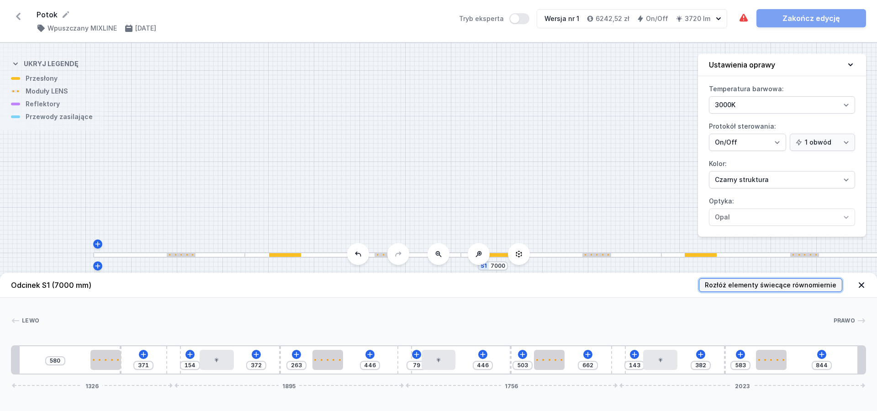
type input "580"
type input "253"
type input "189"
type input "382"
click at [674, 318] on div at bounding box center [436, 320] width 794 height 9
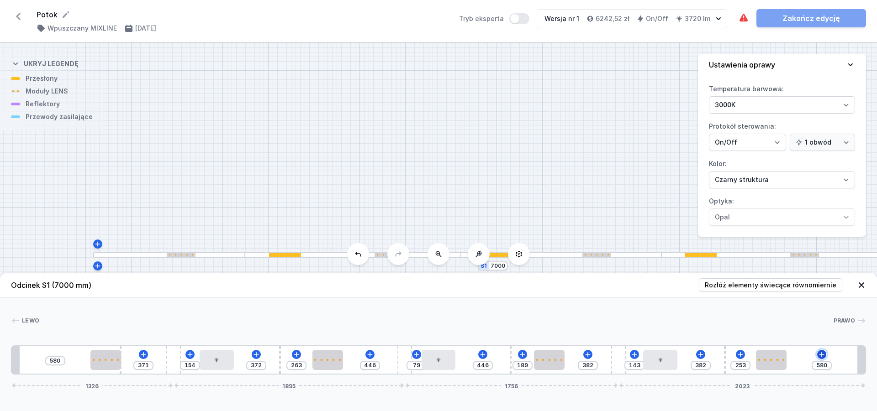
click at [821, 353] on icon at bounding box center [821, 354] width 7 height 7
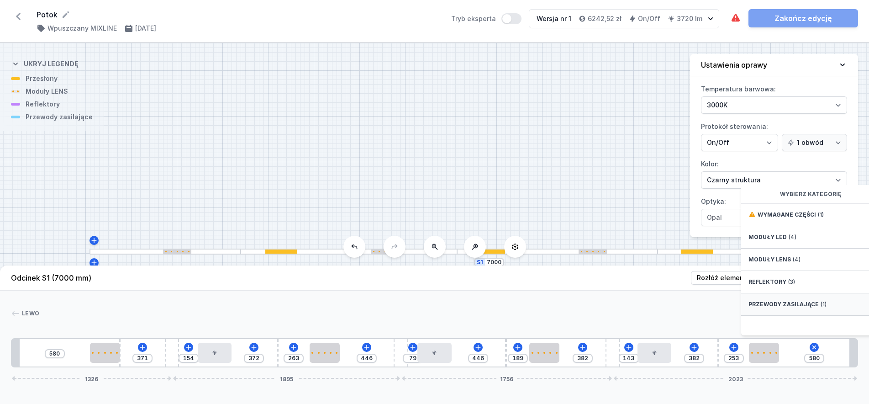
click at [812, 308] on span "Przewody zasilające" at bounding box center [783, 303] width 70 height 7
click at [806, 218] on span "Hole for power supply cable" at bounding box center [814, 213] width 132 height 9
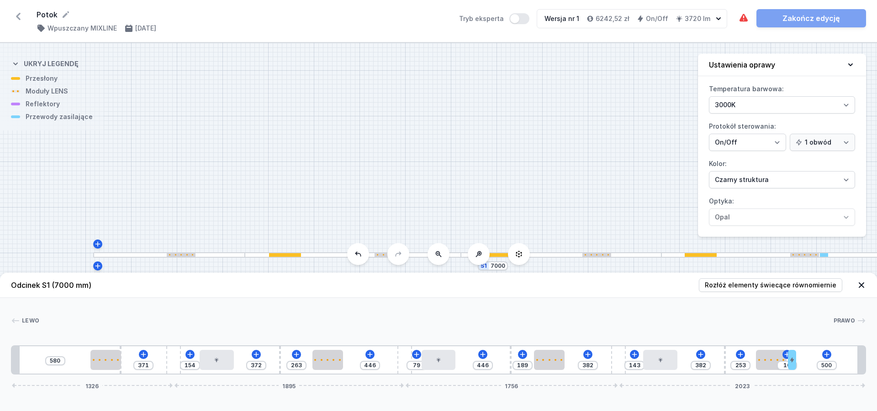
click at [826, 315] on div "[PERSON_NAME] 1 2 3 4 5 2 3 4 5 2 3 4 5 2 3 6 1 580 371 154 372 263 446 79 446 …" at bounding box center [438, 336] width 877 height 77
click at [826, 356] on icon at bounding box center [826, 354] width 7 height 7
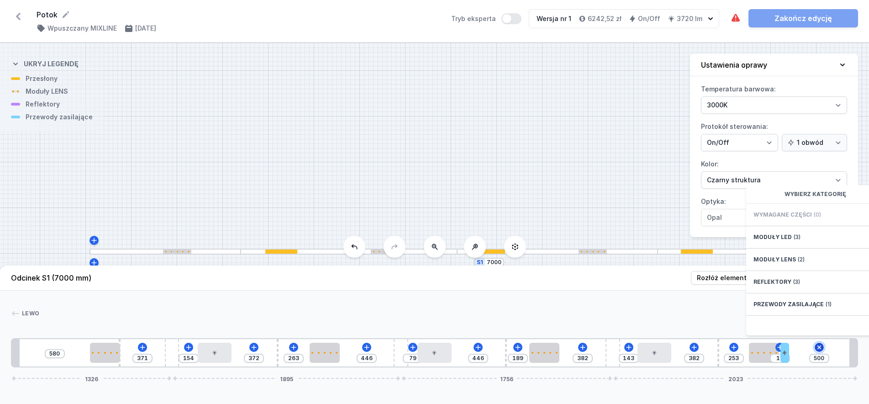
click at [821, 351] on icon at bounding box center [819, 346] width 7 height 7
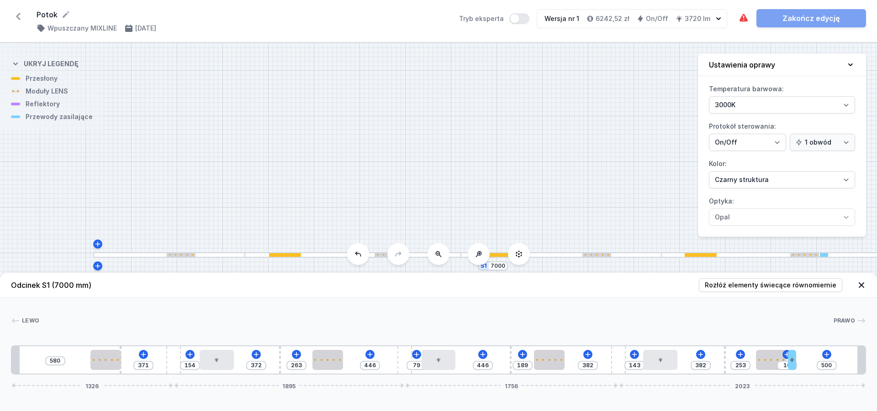
click at [717, 297] on header "Odcinek S1 (7000 mm) Rozłóż elementy świecące równomiernie" at bounding box center [438, 285] width 877 height 25
type input "394"
type input "116"
type input "383"
type input "127"
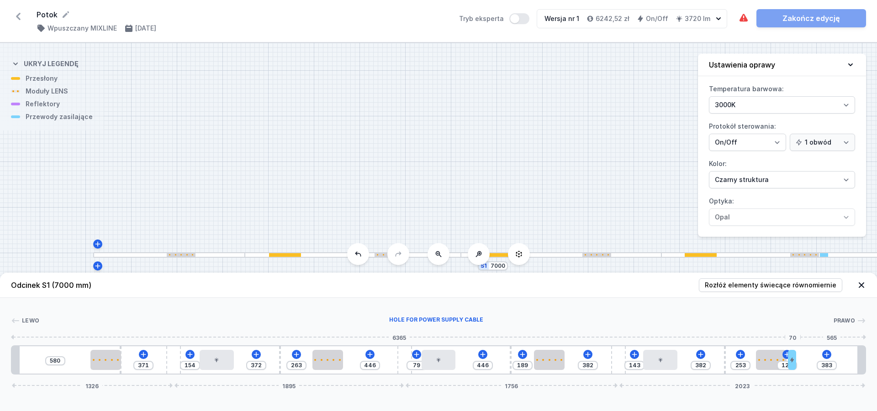
type input "379"
type input "131"
type input "375"
type input "135"
type input "338"
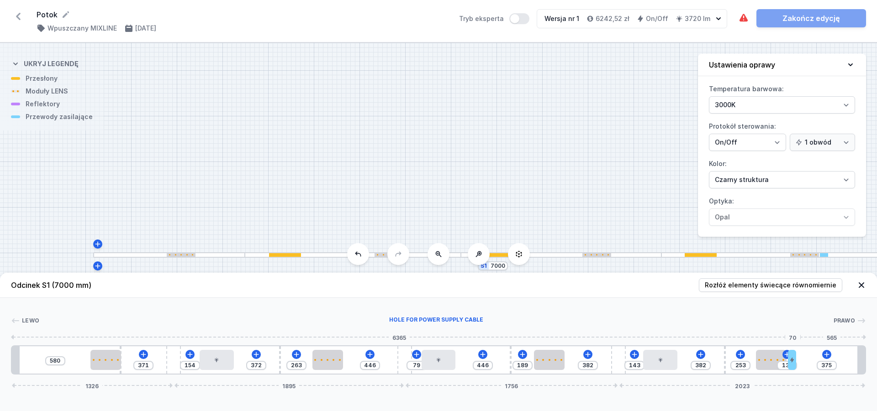
type input "172"
type input "297"
type input "213"
type input "264"
type input "246"
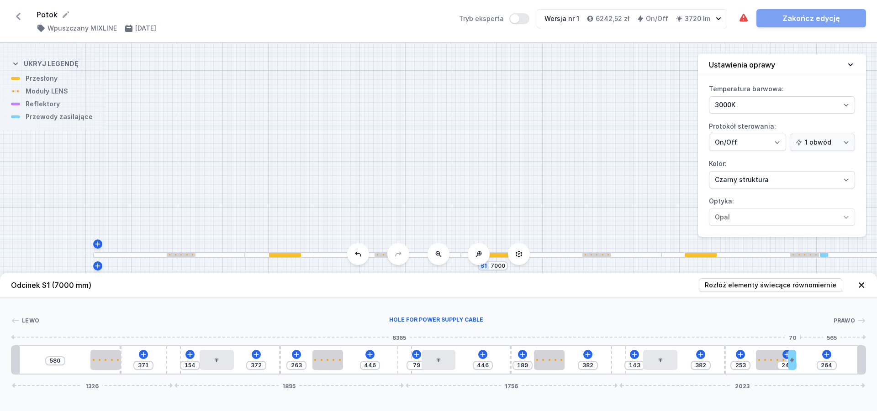
type input "226"
type input "284"
type input "223"
type input "287"
drag, startPoint x: 791, startPoint y: 360, endPoint x: 831, endPoint y: 369, distance: 41.3
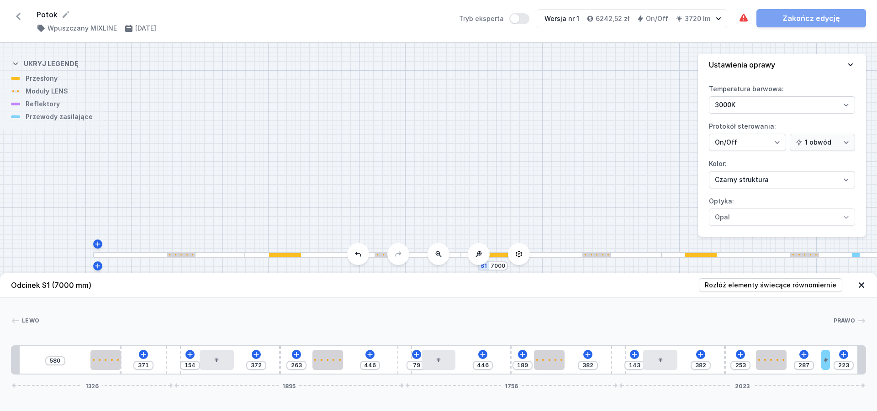
click at [831, 369] on div "580 371 154 372 263 446 79 446 189 382 143 382 253 287 223 1326 1895 1756 2023" at bounding box center [438, 360] width 855 height 29
click at [779, 324] on div at bounding box center [436, 320] width 794 height 9
click at [576, 309] on div "[PERSON_NAME] 1 2 3 4 5 2 3 4 5 2 3 4 5 2 3 6 1 580 371 154 372 263 446 79 446 …" at bounding box center [438, 336] width 877 height 77
type input "580"
type input "371"
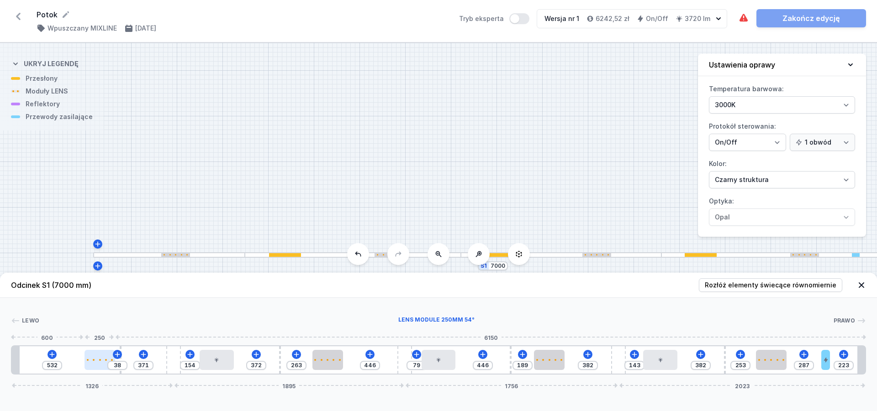
type input "528"
type input "42"
type input "517"
type input "53"
type input "487"
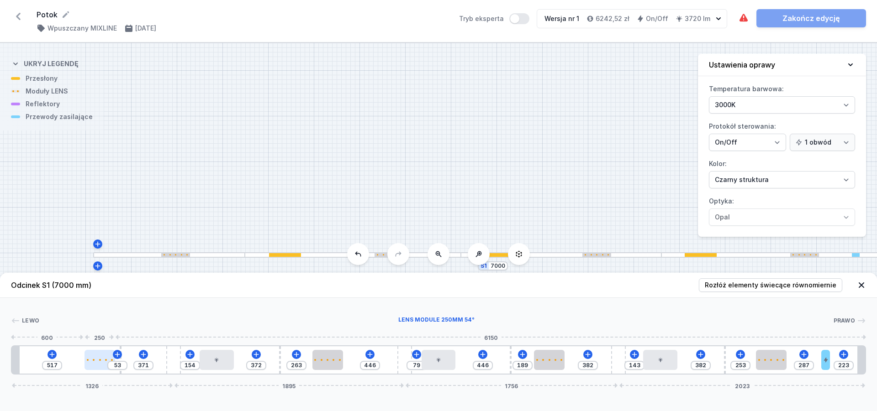
type input "83"
type input "446"
type input "124"
drag, startPoint x: 99, startPoint y: 360, endPoint x: 81, endPoint y: 357, distance: 18.5
click at [81, 357] on div at bounding box center [89, 360] width 31 height 20
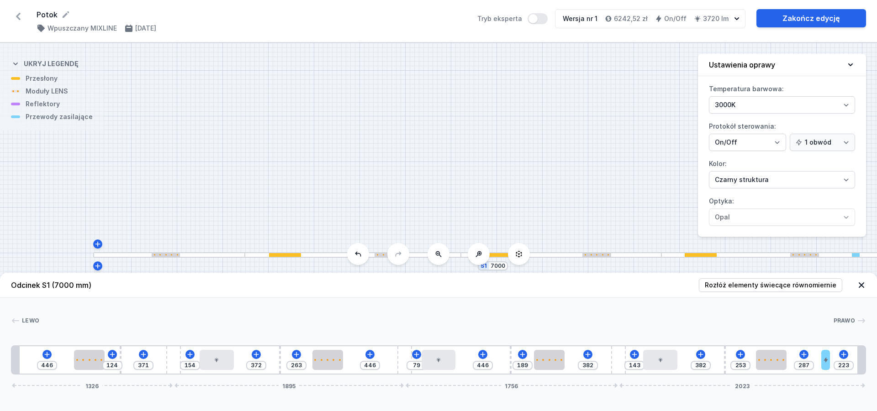
click at [119, 351] on div "446 124 371 154 372 263 446 79 446 189 382 143 382 253 287 223 1326 1895 1756 2…" at bounding box center [438, 360] width 855 height 29
type input "354"
type input "141"
type input "351"
type input "144"
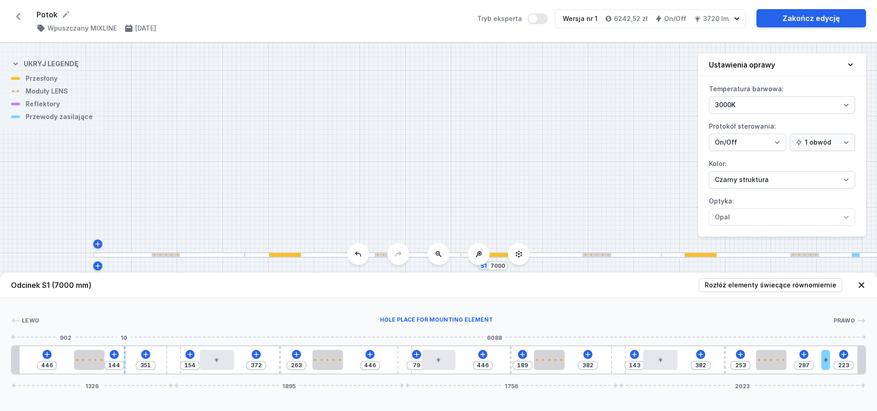
type input "339"
type input "156"
type input "321"
type input "174"
type input "291"
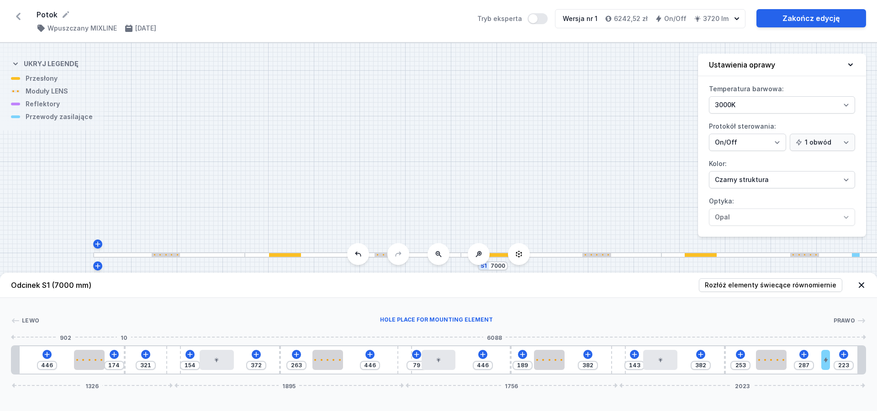
type input "204"
type input "269"
type input "226"
drag, startPoint x: 121, startPoint y: 353, endPoint x: 135, endPoint y: 356, distance: 13.5
click at [135, 356] on div at bounding box center [135, 360] width 2 height 27
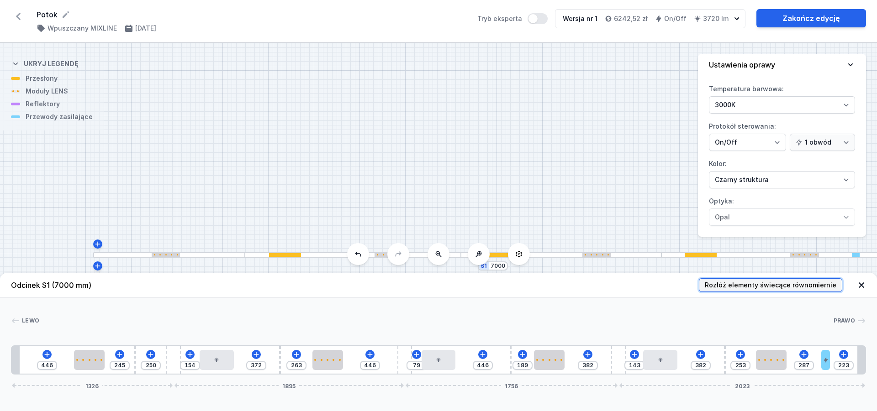
click at [777, 284] on span "Rozłóż elementy świecące równomiernie" at bounding box center [771, 285] width 132 height 9
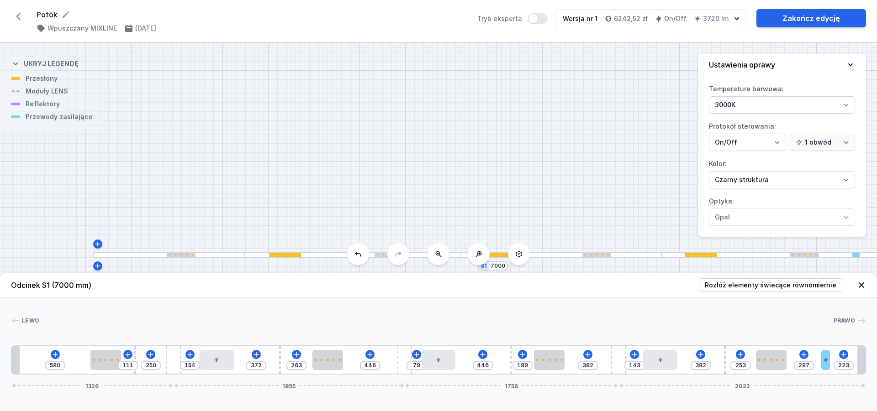
click at [448, 309] on div "[PERSON_NAME] 1 2 3 4 5 3 2 4 5 3 2 4 5 3 2 6 1 580 111 250 154 372 263 446 79 …" at bounding box center [438, 336] width 877 height 77
click at [54, 353] on icon at bounding box center [55, 354] width 7 height 7
click at [807, 19] on link "Zakończ edycję" at bounding box center [811, 18] width 110 height 18
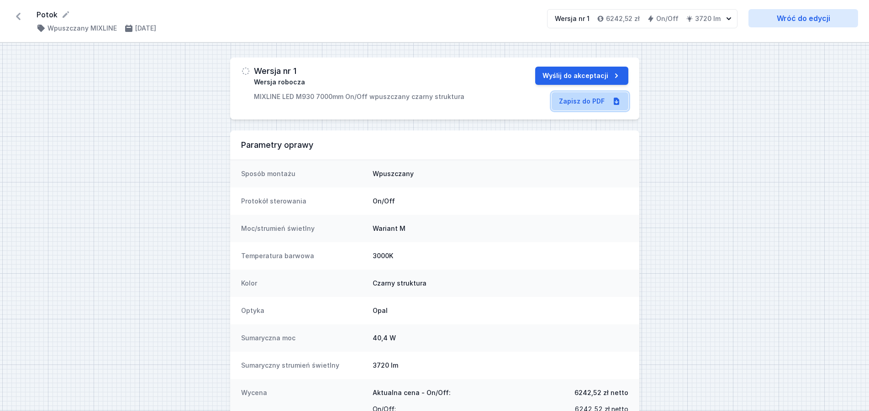
click at [590, 106] on link "Zapisz do PDF" at bounding box center [590, 101] width 77 height 18
click at [26, 16] on div "Potok ( 11635 /v 1 ) Wpuszczany MIXLINE [DATE] Wersja nr 1 6242,52 zł On/Off 37…" at bounding box center [434, 21] width 869 height 42
click at [18, 17] on icon at bounding box center [18, 16] width 5 height 7
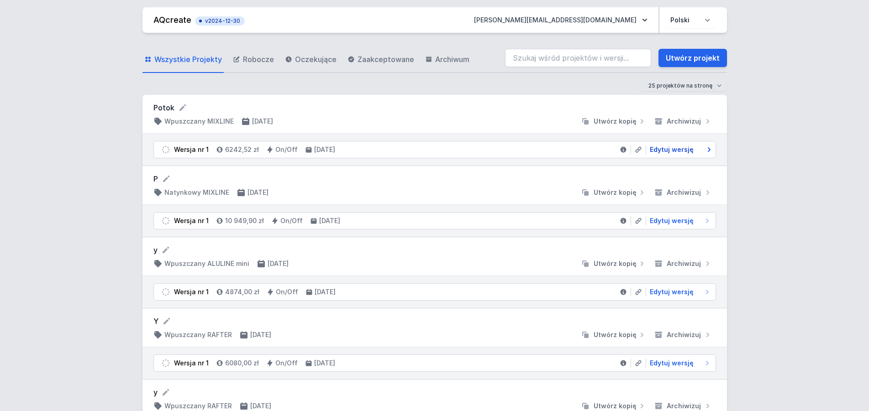
click at [664, 153] on span "Edytuj wersję" at bounding box center [672, 149] width 44 height 9
